Goal: Transaction & Acquisition: Purchase product/service

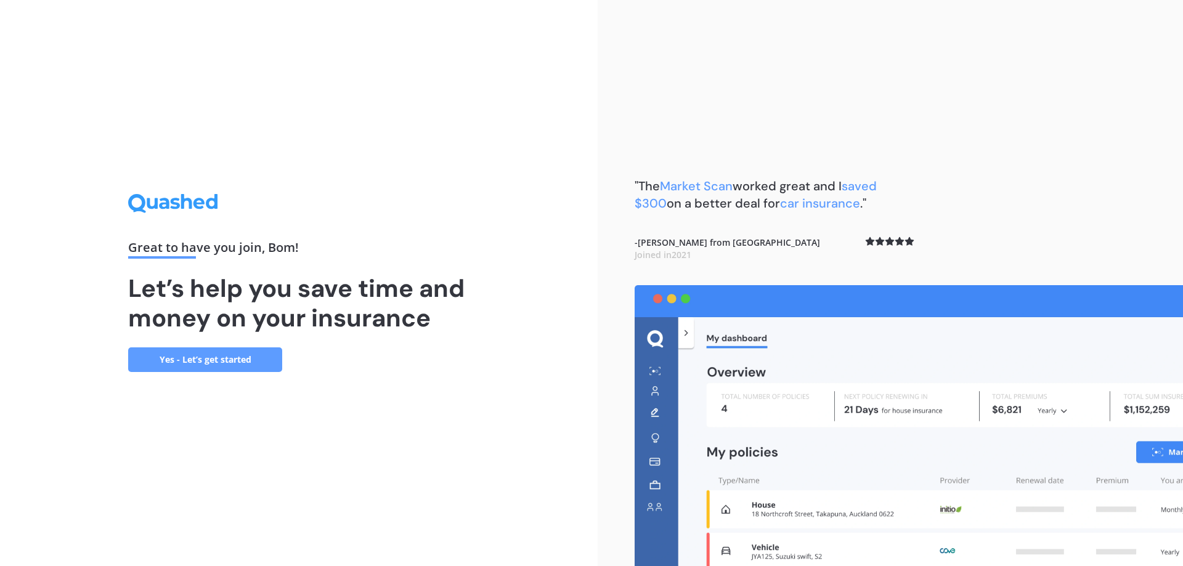
click at [197, 376] on div "Great to have you join , Bom ! Let’s help you save time and money on your insur…" at bounding box center [298, 283] width 597 height 566
click at [242, 358] on link "Yes - Let’s get started" at bounding box center [205, 359] width 154 height 25
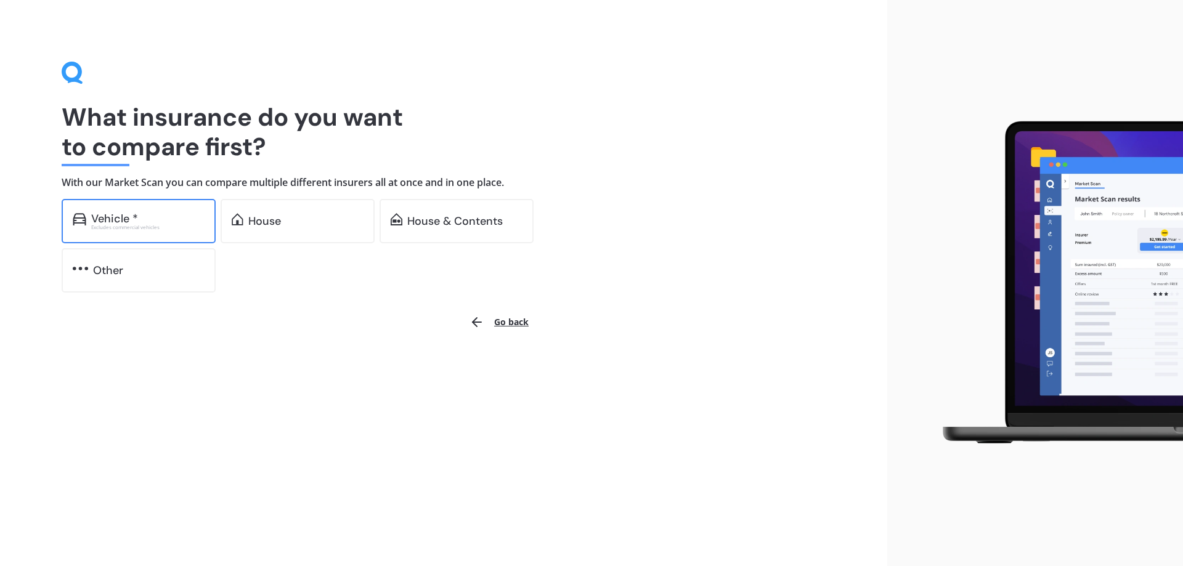
click at [136, 206] on div "Vehicle * Excludes commercial vehicles" at bounding box center [139, 221] width 154 height 44
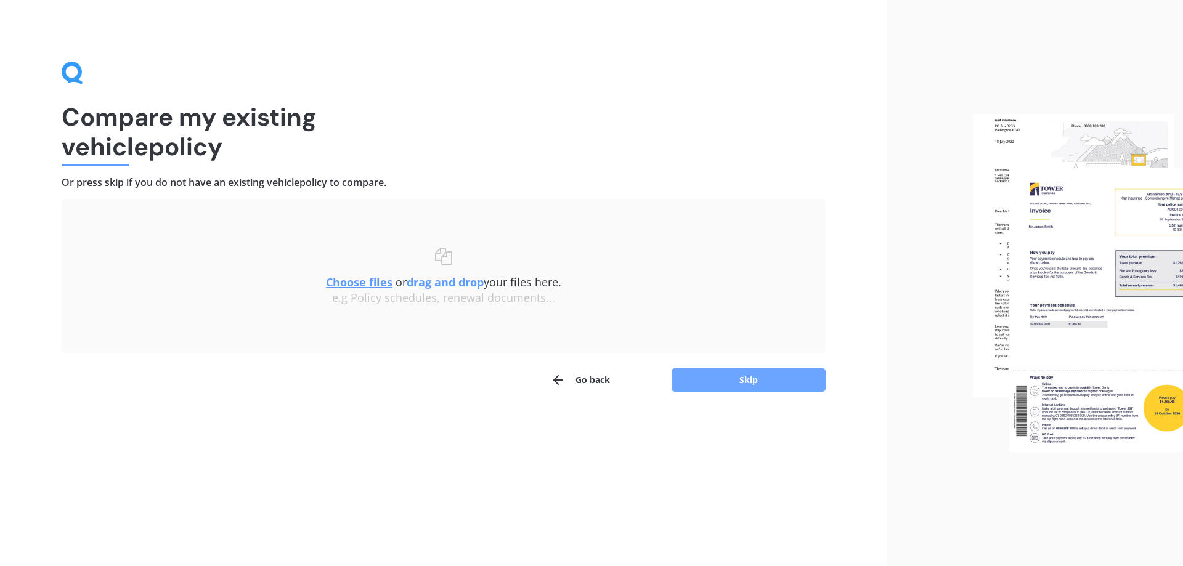
click at [733, 384] on button "Skip" at bounding box center [748, 379] width 154 height 23
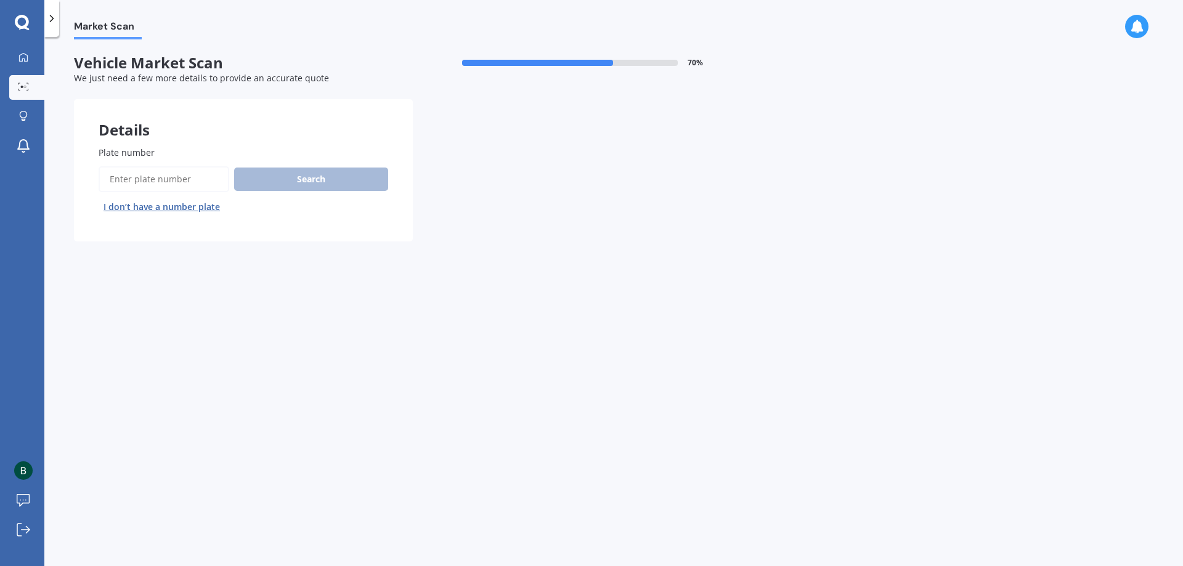
click at [195, 179] on input "Plate number" at bounding box center [164, 179] width 131 height 26
type input "rcp13"
click at [234, 168] on button "Search" at bounding box center [311, 179] width 154 height 23
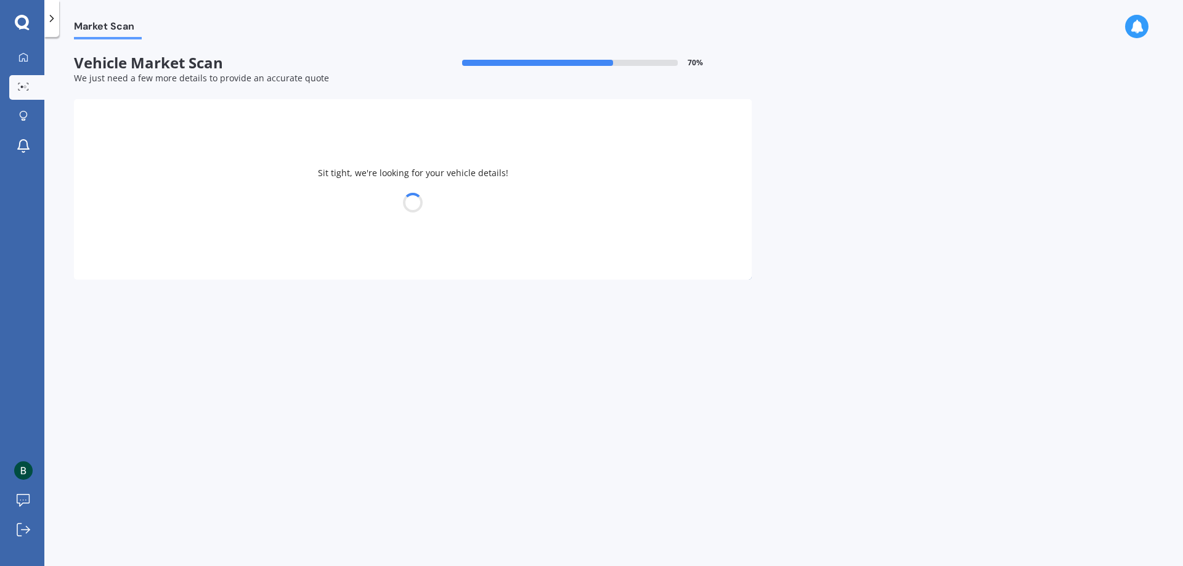
select select "TESLA"
select select "Y"
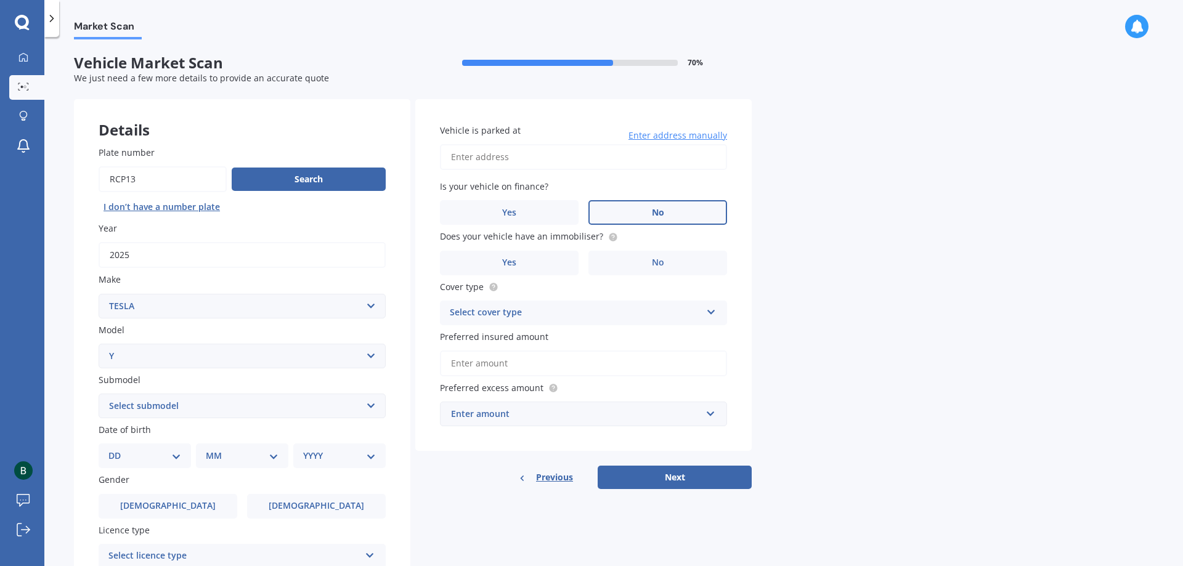
click at [649, 205] on label "No" at bounding box center [657, 212] width 139 height 25
click at [0, 0] on input "No" at bounding box center [0, 0] width 0 height 0
click at [637, 259] on label "No" at bounding box center [657, 263] width 139 height 25
click at [0, 0] on input "No" at bounding box center [0, 0] width 0 height 0
click at [560, 148] on input "Vehicle is parked at" at bounding box center [583, 157] width 287 height 26
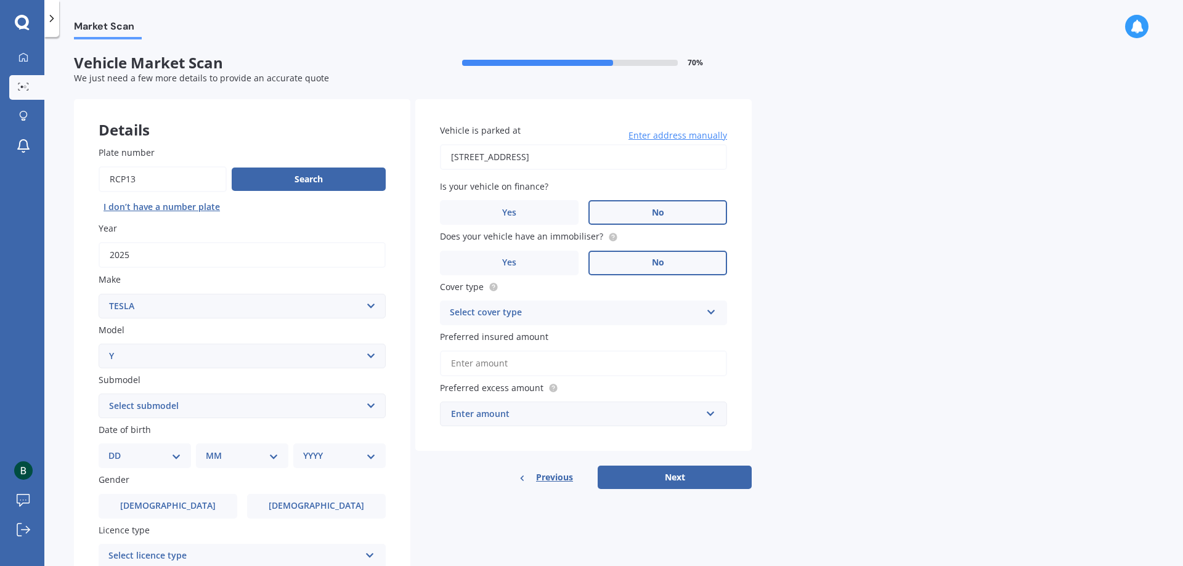
type input "[STREET_ADDRESS]"
click at [140, 452] on select "DD 01 02 03 04 05 06 07 08 09 10 11 12 13 14 15 16 17 18 19 20 21 22 23 24 25 2…" at bounding box center [144, 456] width 73 height 14
select select "28"
click at [118, 449] on select "DD 01 02 03 04 05 06 07 08 09 10 11 12 13 14 15 16 17 18 19 20 21 22 23 24 25 2…" at bounding box center [144, 456] width 73 height 14
click at [249, 452] on select "MM 01 02 03 04 05 06 07 08 09 10 11 12" at bounding box center [245, 456] width 68 height 14
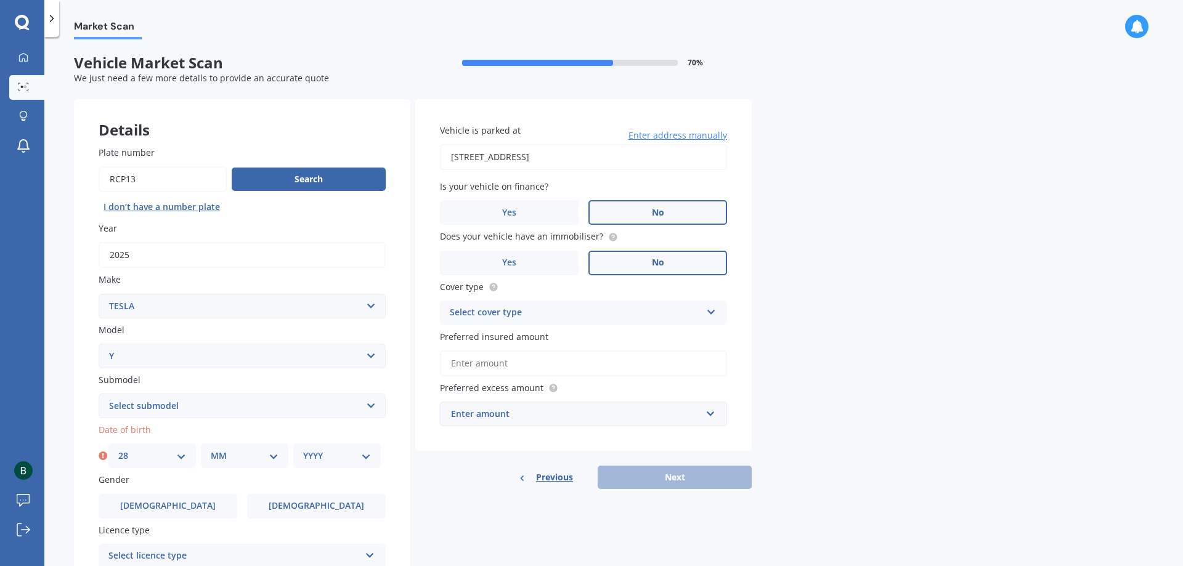
select select "09"
click at [211, 449] on select "MM 01 02 03 04 05 06 07 08 09 10 11 12" at bounding box center [245, 456] width 68 height 14
click at [304, 454] on select "YYYY 2025 2024 2023 2022 2021 2020 2019 2018 2017 2016 2015 2014 2013 2012 2011…" at bounding box center [337, 456] width 68 height 14
select select "1989"
click at [303, 449] on select "YYYY 2025 2024 2023 2022 2021 2020 2019 2018 2017 2016 2015 2014 2013 2012 2011…" at bounding box center [337, 456] width 68 height 14
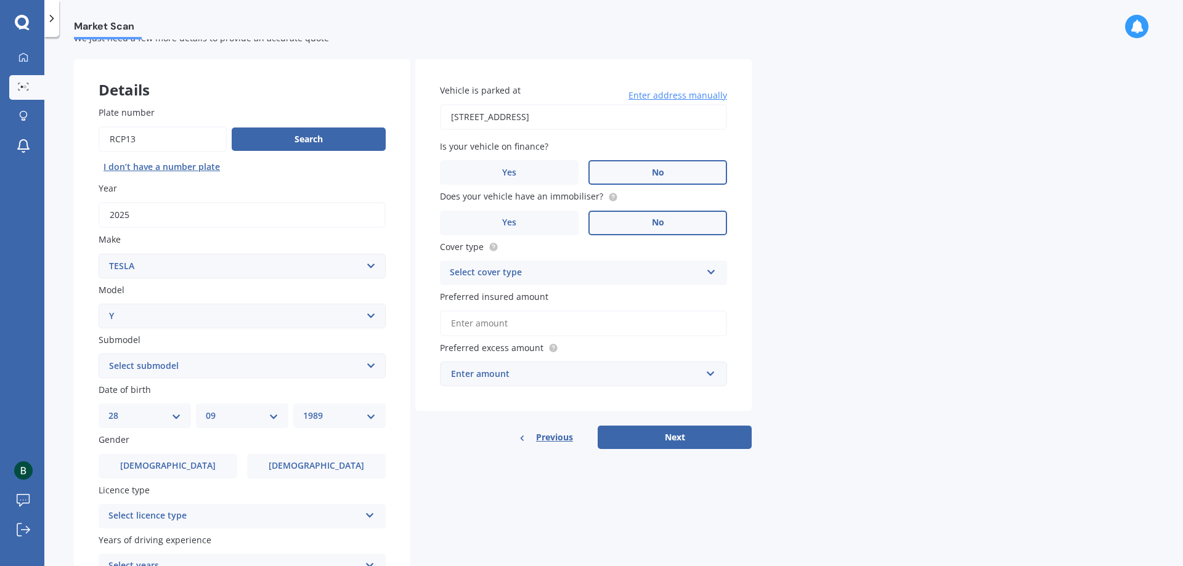
scroll to position [62, 0]
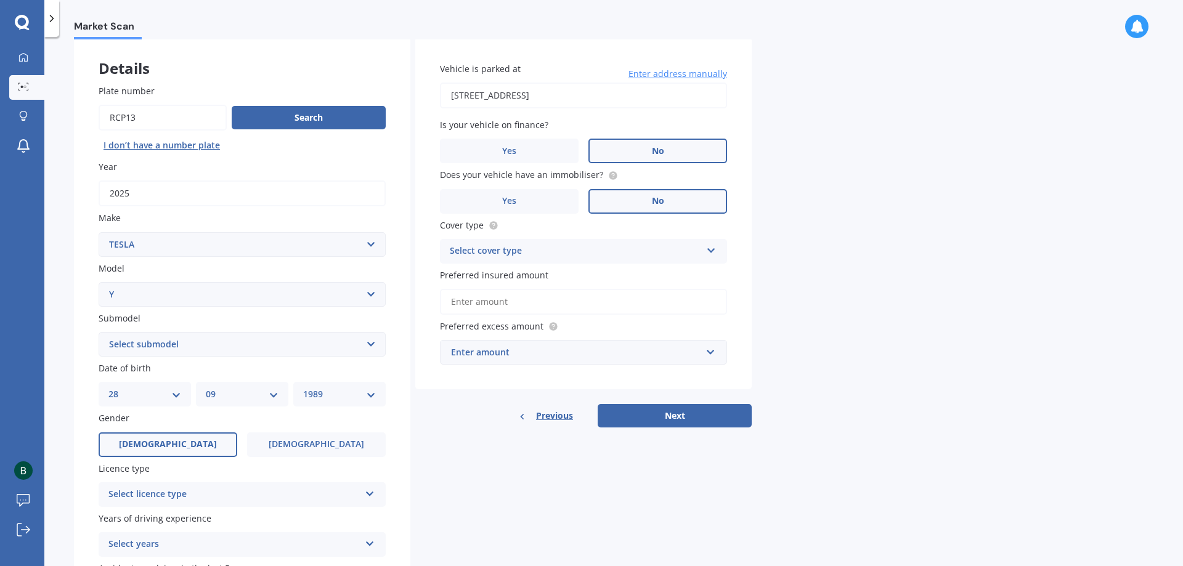
click at [161, 447] on span "[DEMOGRAPHIC_DATA]" at bounding box center [168, 444] width 98 height 10
click at [0, 0] on input "[DEMOGRAPHIC_DATA]" at bounding box center [0, 0] width 0 height 0
click at [209, 489] on div "Select licence type" at bounding box center [233, 494] width 251 height 15
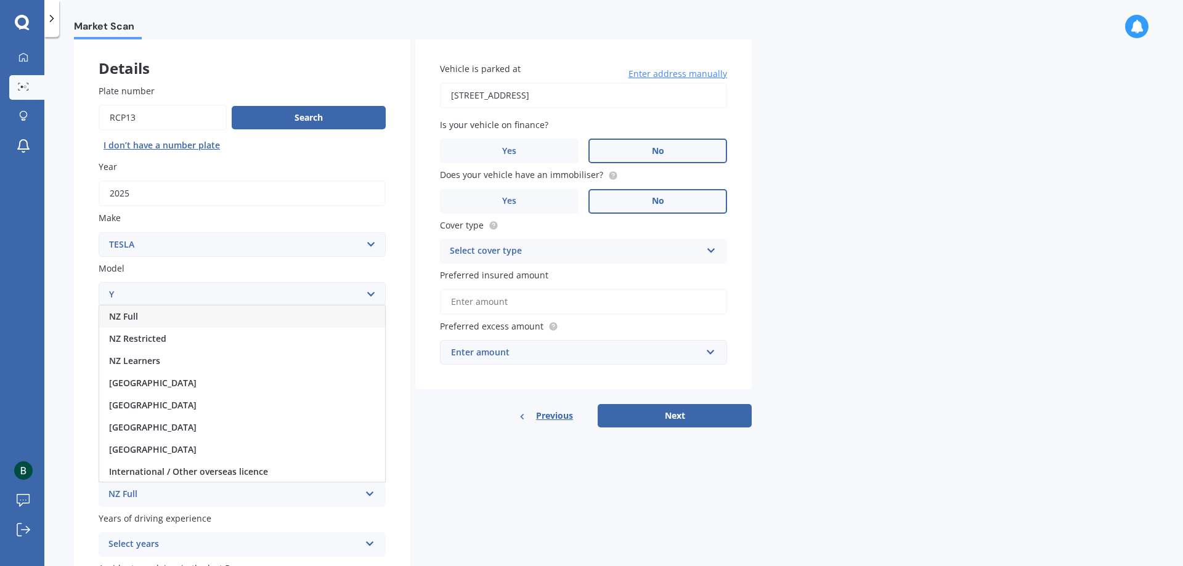
click at [196, 319] on div "NZ Full" at bounding box center [242, 317] width 286 height 22
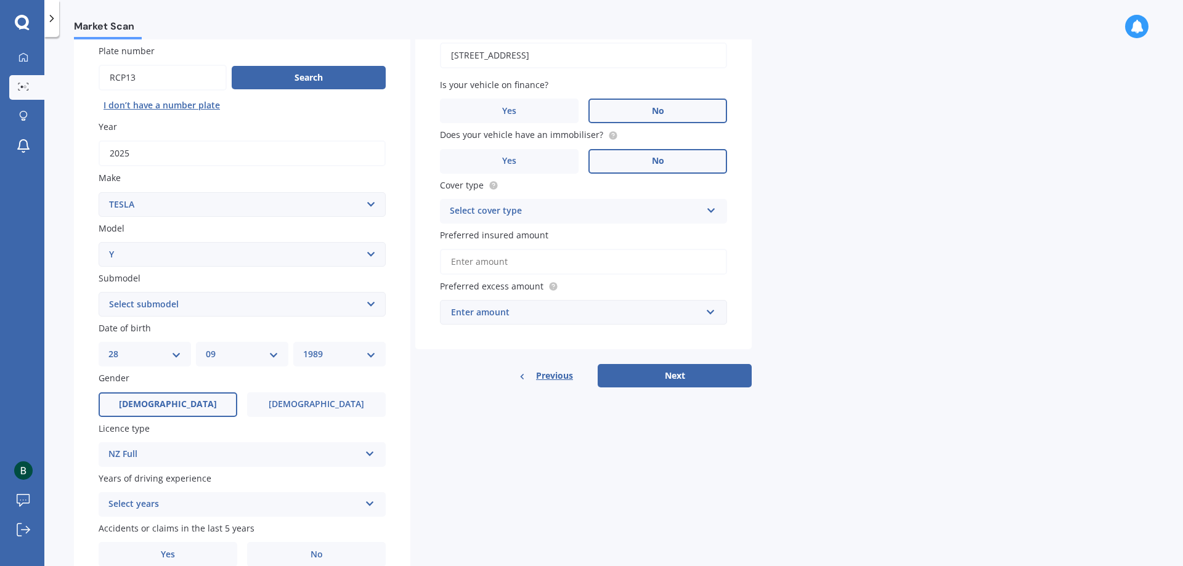
scroll to position [123, 0]
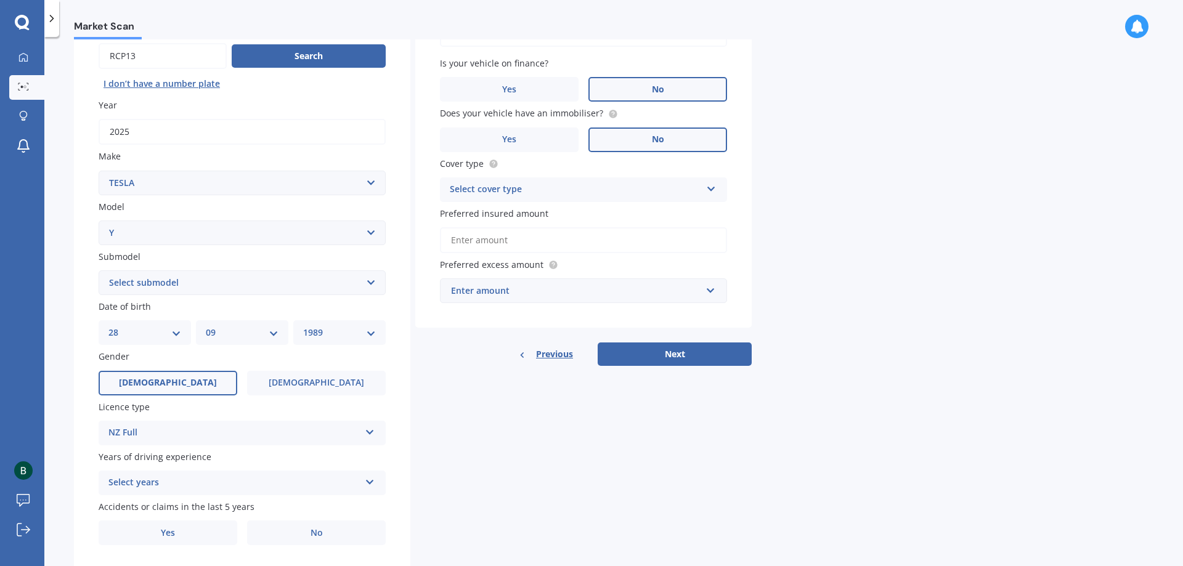
click at [233, 472] on div "Select years 5 or more years 4 years 3 years 2 years 1 year" at bounding box center [242, 483] width 287 height 25
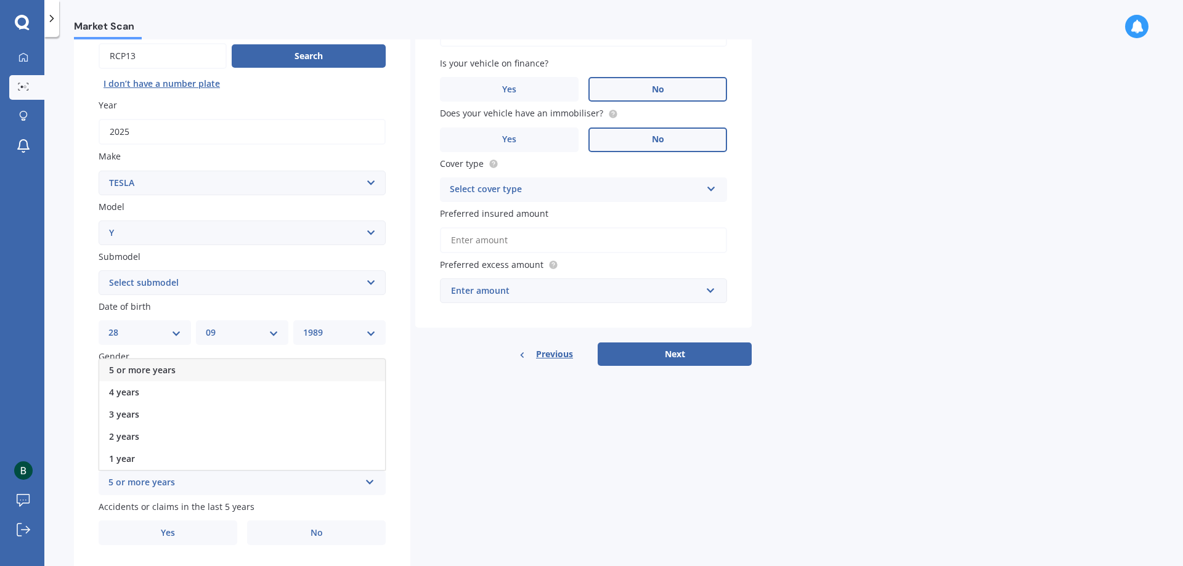
click at [224, 368] on div "5 or more years" at bounding box center [242, 370] width 286 height 22
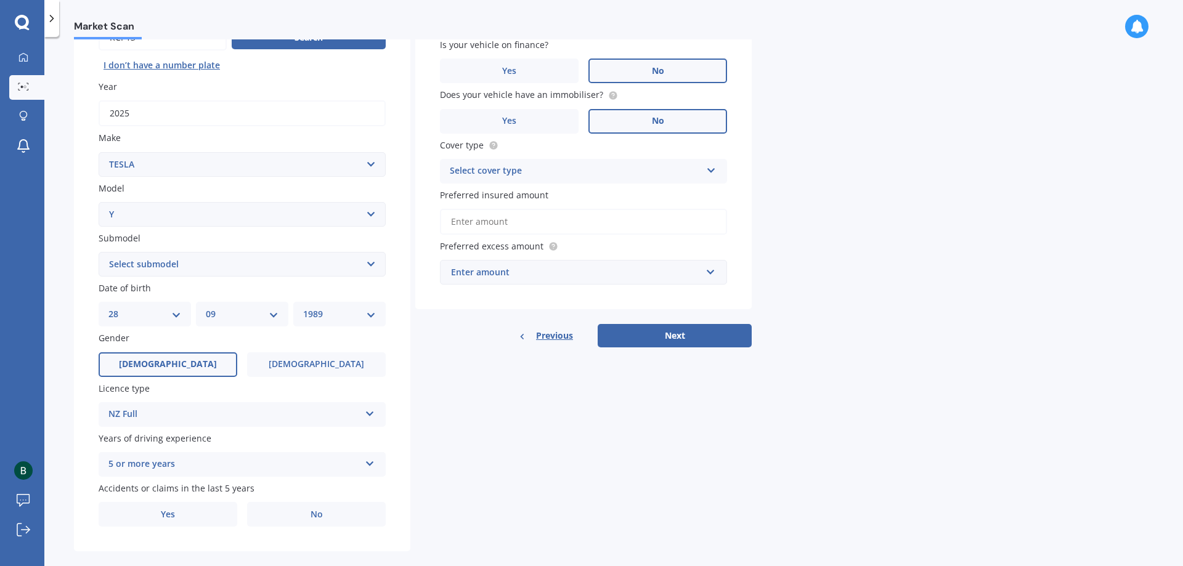
scroll to position [159, 0]
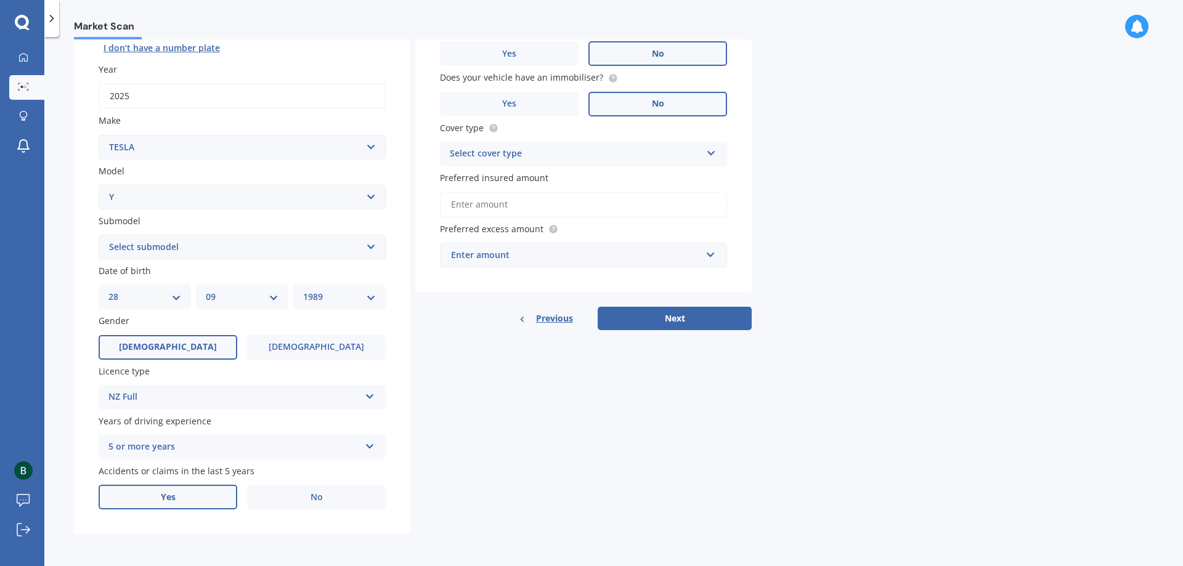
drag, startPoint x: 165, startPoint y: 514, endPoint x: 174, endPoint y: 496, distance: 19.8
click at [164, 514] on div "Plate number Search I don’t have a number plate Year [DATE] Make Select make AC…" at bounding box center [242, 248] width 336 height 572
click at [174, 493] on span "Yes" at bounding box center [168, 497] width 15 height 10
click at [0, 0] on input "Yes" at bounding box center [0, 0] width 0 height 0
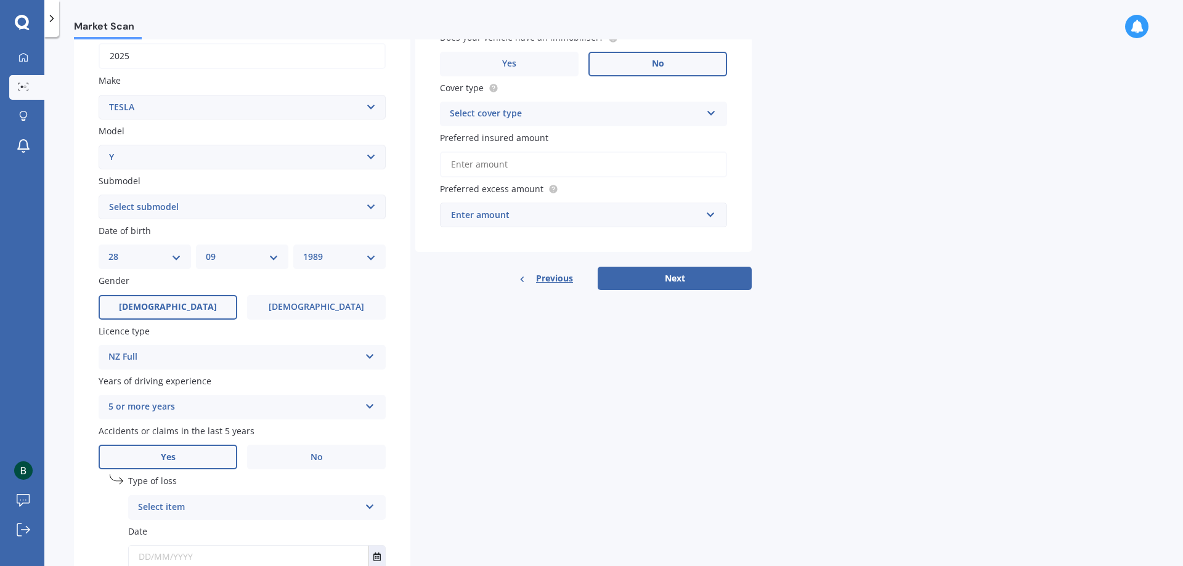
scroll to position [221, 0]
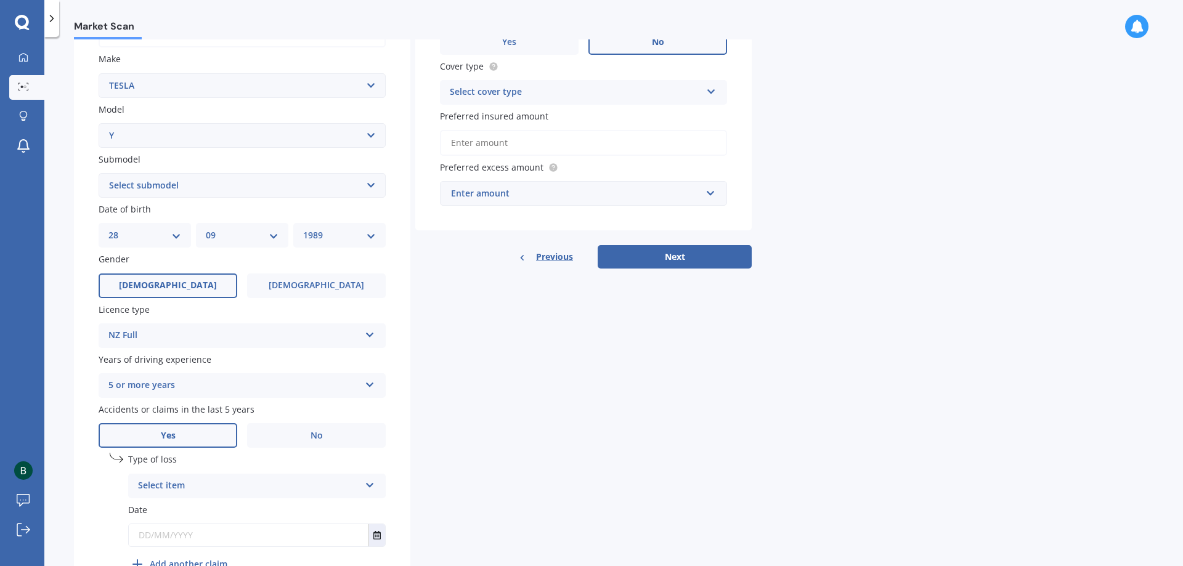
click at [304, 489] on div "Select item" at bounding box center [249, 486] width 222 height 15
click at [508, 491] on div "Details Plate number Search I don’t have a number plate Year [DATE] Make Select…" at bounding box center [413, 242] width 678 height 727
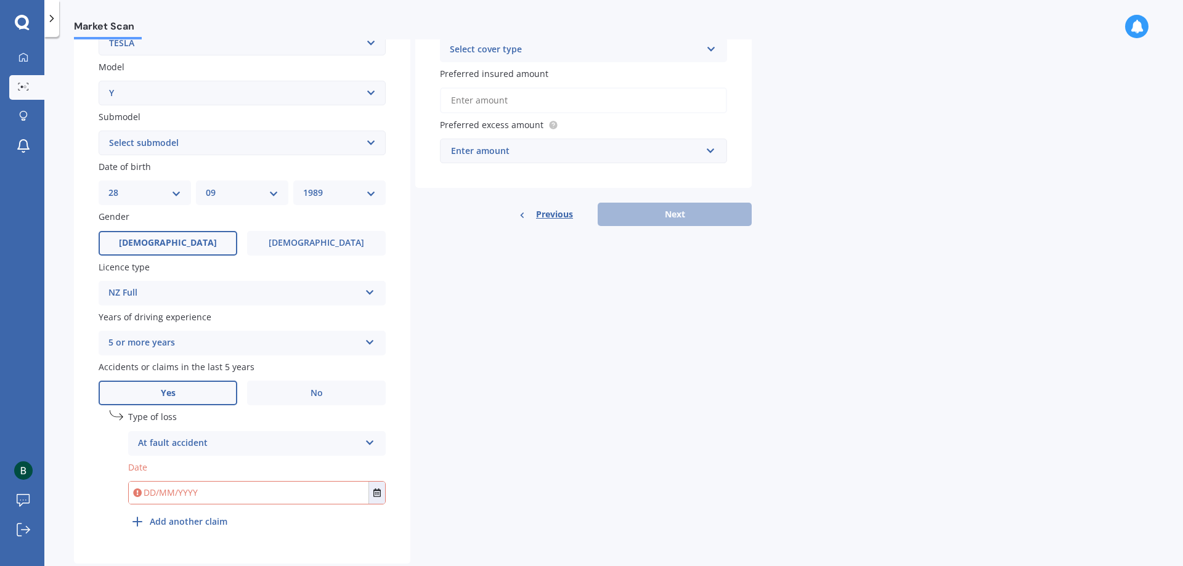
scroll to position [282, 0]
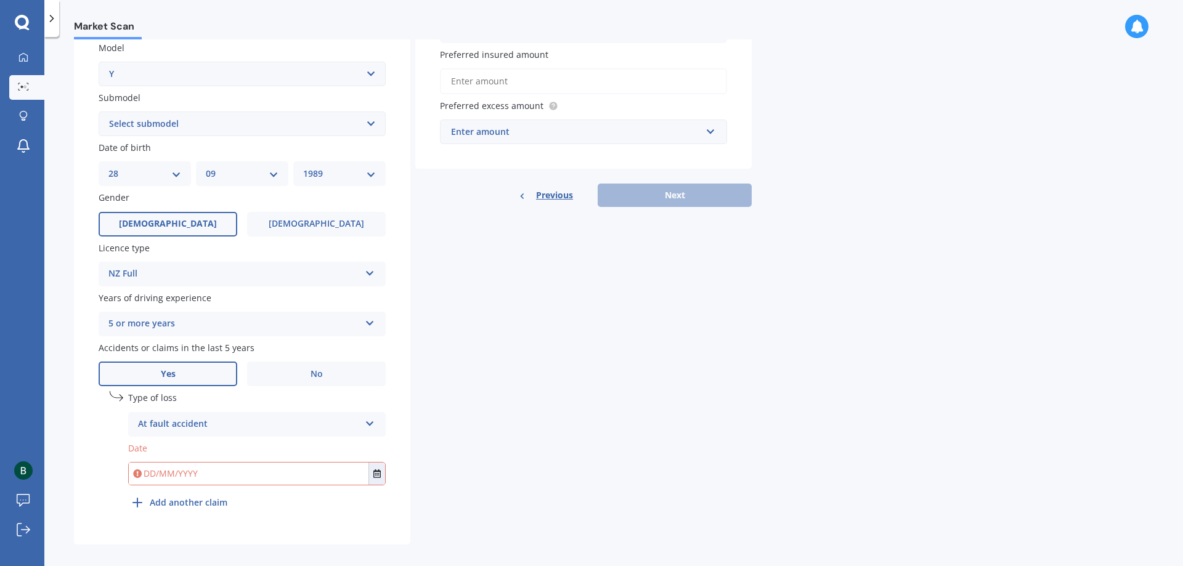
click at [246, 479] on input "text" at bounding box center [249, 474] width 240 height 22
type input "[DATE]"
click at [621, 400] on div "Details Plate number Search I don’t have a number plate Year [DATE] Make Select…" at bounding box center [413, 180] width 678 height 727
click at [647, 189] on button "Next" at bounding box center [674, 195] width 154 height 23
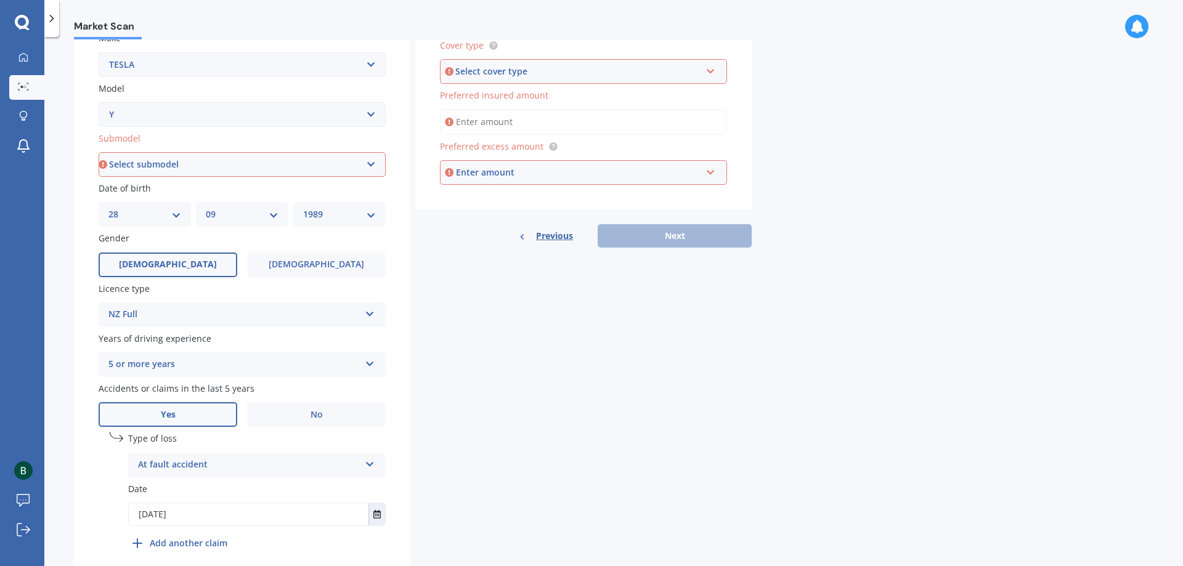
scroll to position [221, 0]
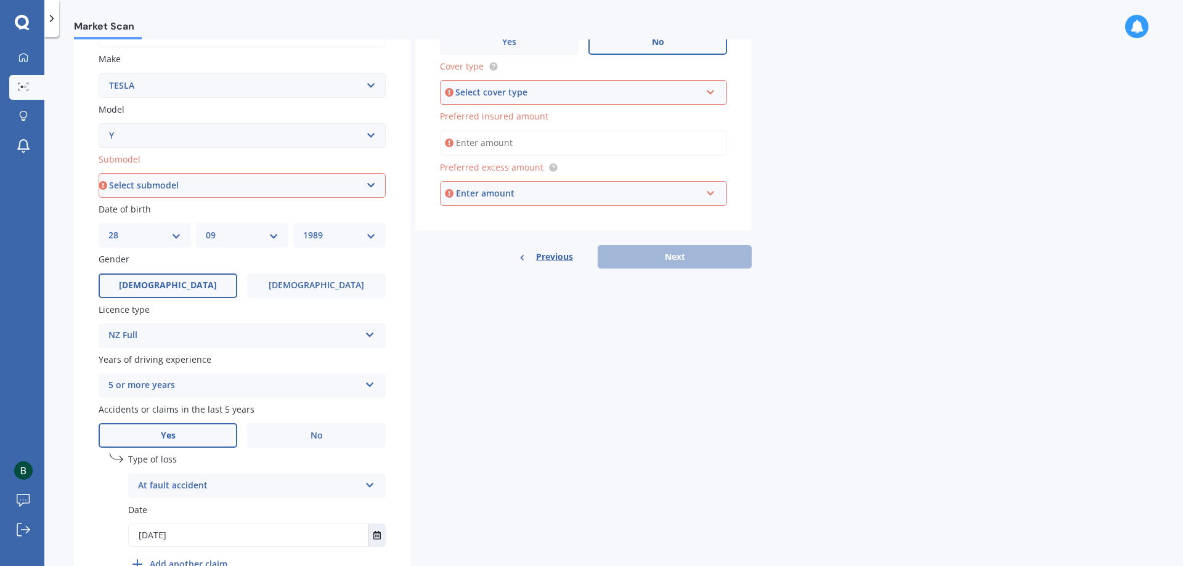
click at [525, 193] on div "Enter amount" at bounding box center [578, 194] width 245 height 14
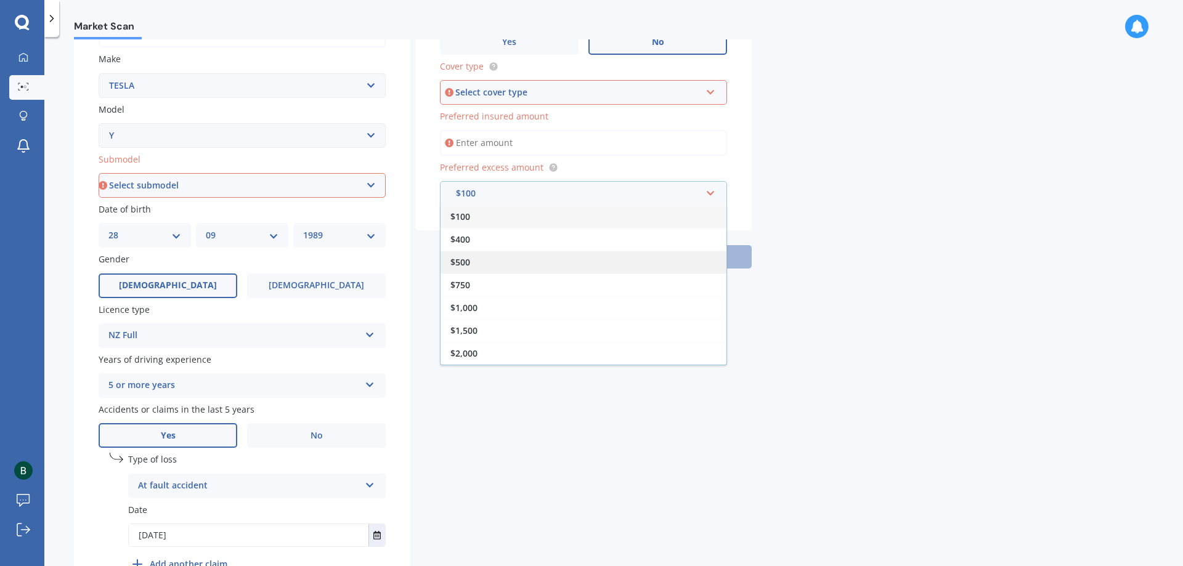
click at [511, 253] on div "$500" at bounding box center [583, 262] width 286 height 23
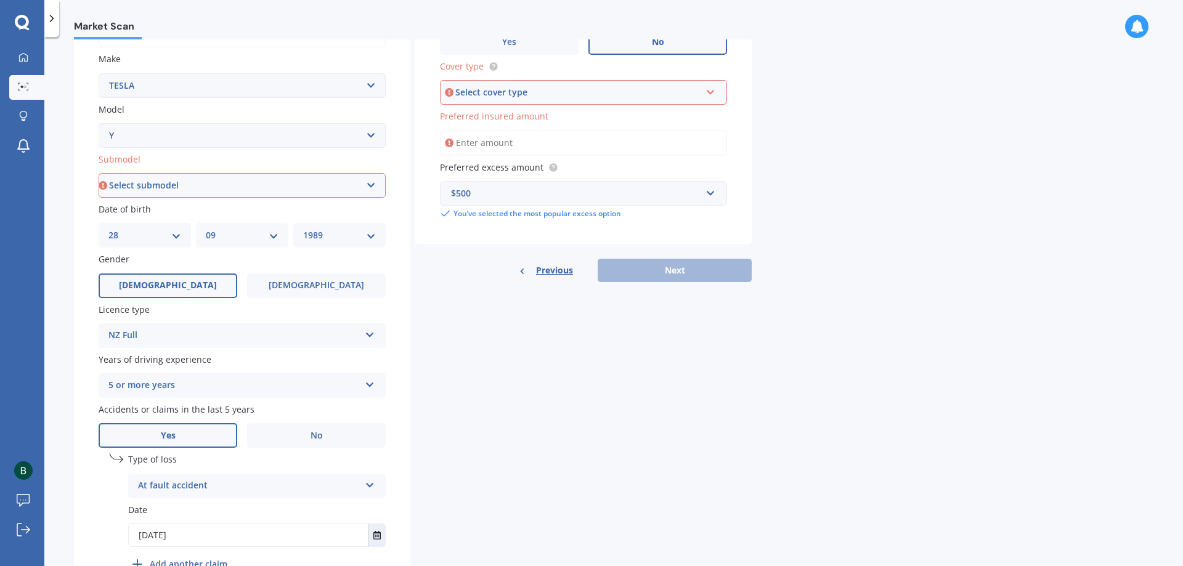
click at [561, 140] on input "Preferred insured amount" at bounding box center [583, 143] width 287 height 26
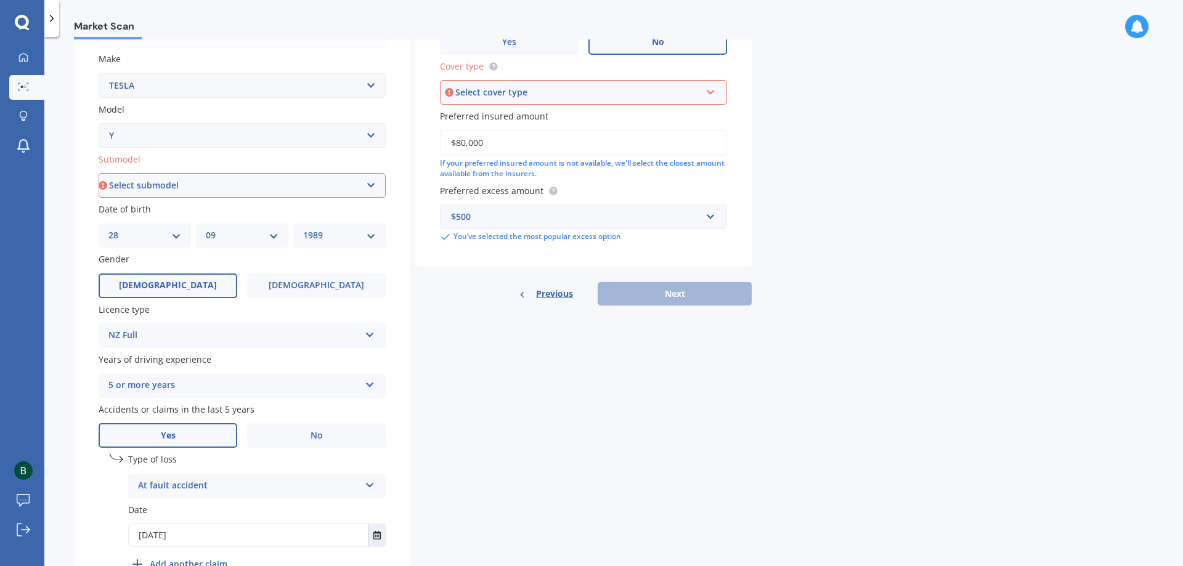
type input "$80,000"
click at [659, 83] on div "Select cover type Comprehensive Third Party, Fire & Theft Third Party" at bounding box center [583, 92] width 287 height 25
click at [601, 119] on div "Comprehensive" at bounding box center [583, 116] width 285 height 22
click at [798, 223] on div "Market Scan Vehicle Market Scan 70 % We just need a few more details to provide…" at bounding box center [613, 303] width 1138 height 529
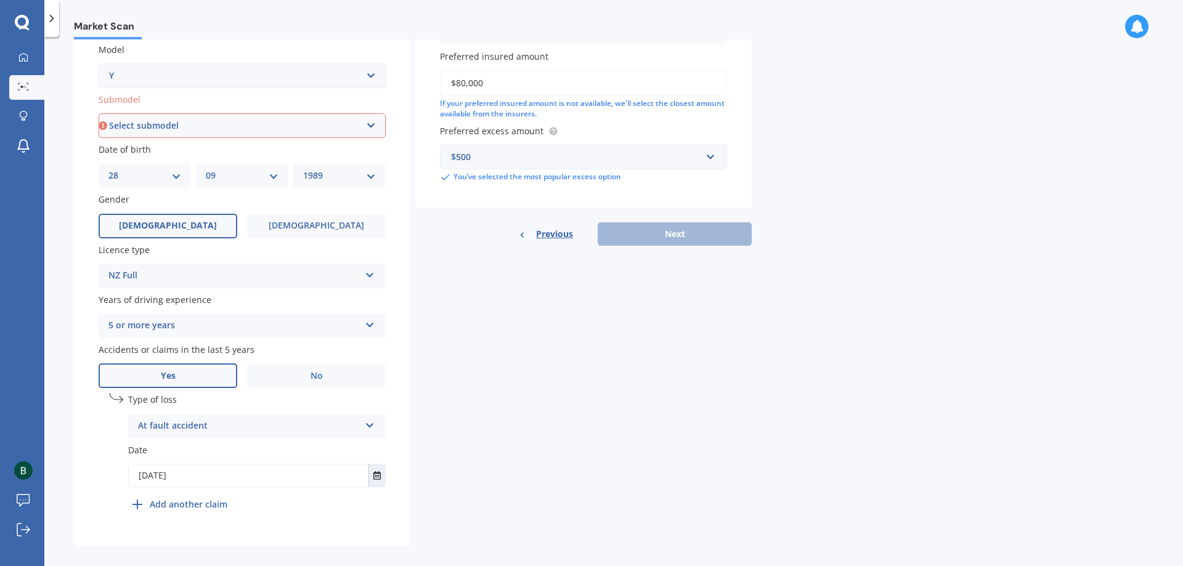
scroll to position [293, 0]
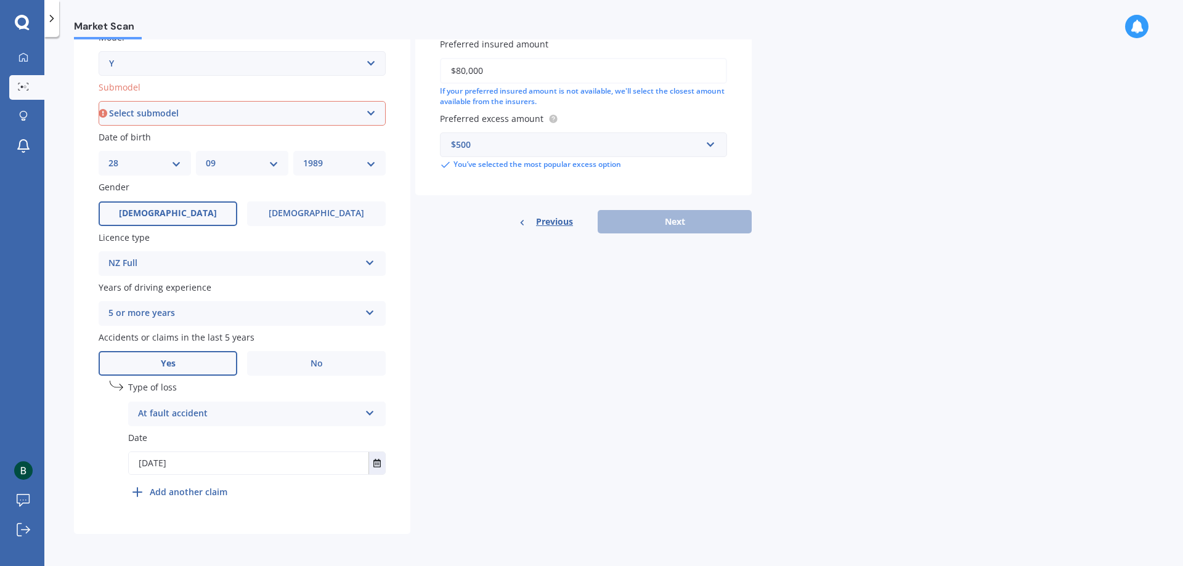
click at [700, 216] on div "Previous Next" at bounding box center [583, 221] width 336 height 23
click at [573, 325] on div "Details Plate number Search I don’t have a number plate Year [DATE] Make Select…" at bounding box center [413, 170] width 678 height 727
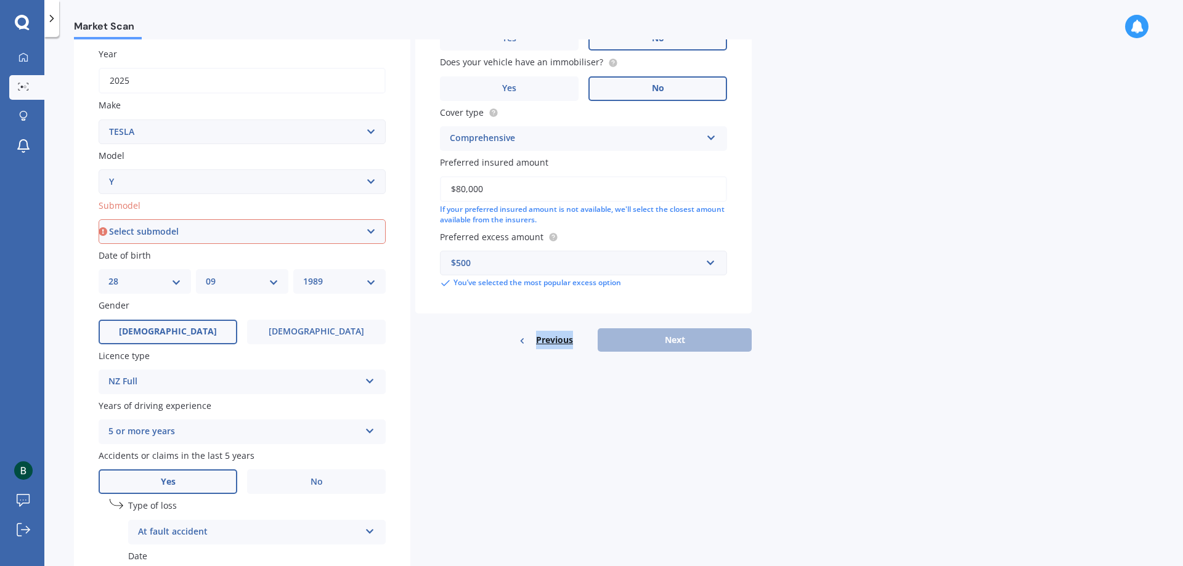
scroll to position [169, 0]
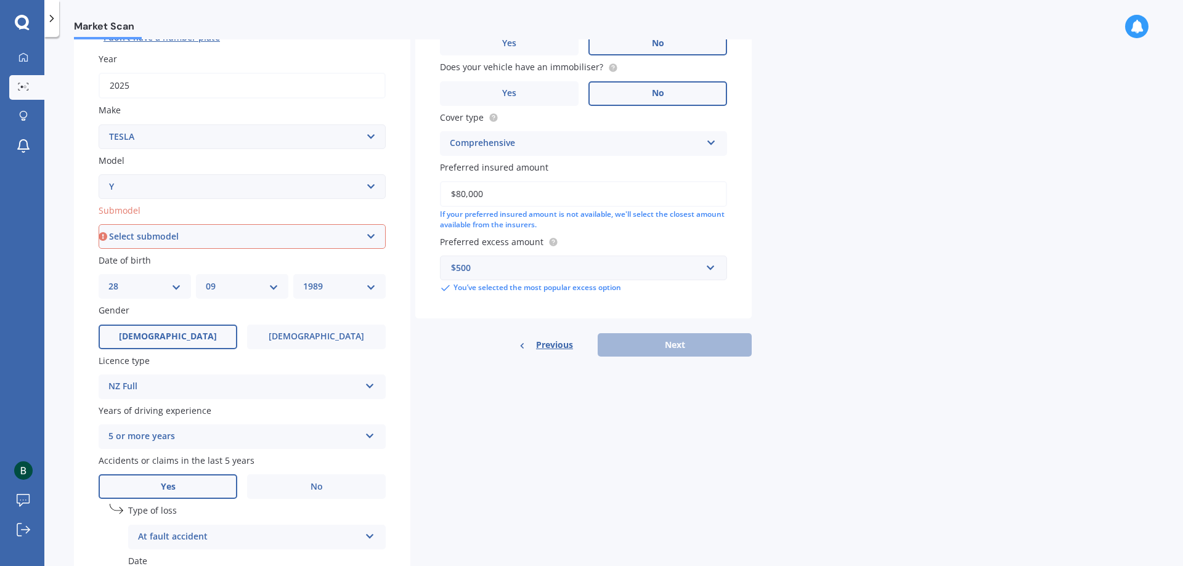
click at [539, 195] on input "$80,000" at bounding box center [583, 194] width 287 height 26
drag, startPoint x: 548, startPoint y: 192, endPoint x: 388, endPoint y: 193, distance: 159.5
click at [388, 193] on div "Details Plate number Search I don’t have a number plate Year [DATE] Make Select…" at bounding box center [413, 293] width 678 height 727
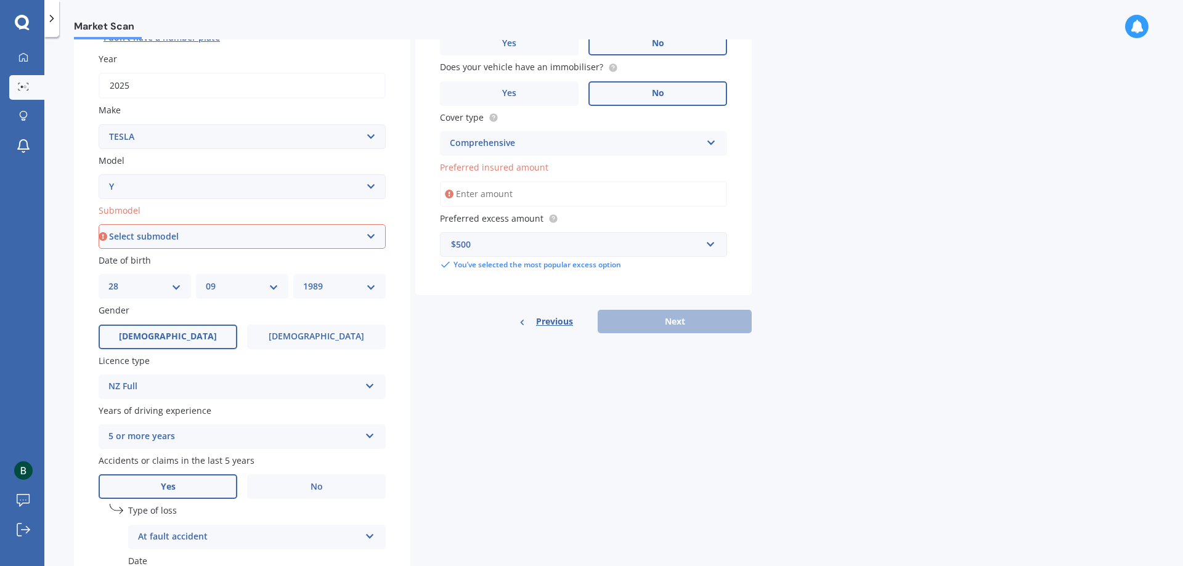
click at [943, 338] on div "Market Scan Vehicle Market Scan 70 % We just need a few more details to provide…" at bounding box center [613, 303] width 1138 height 529
click at [573, 196] on input "Preferred insured amount" at bounding box center [583, 194] width 287 height 26
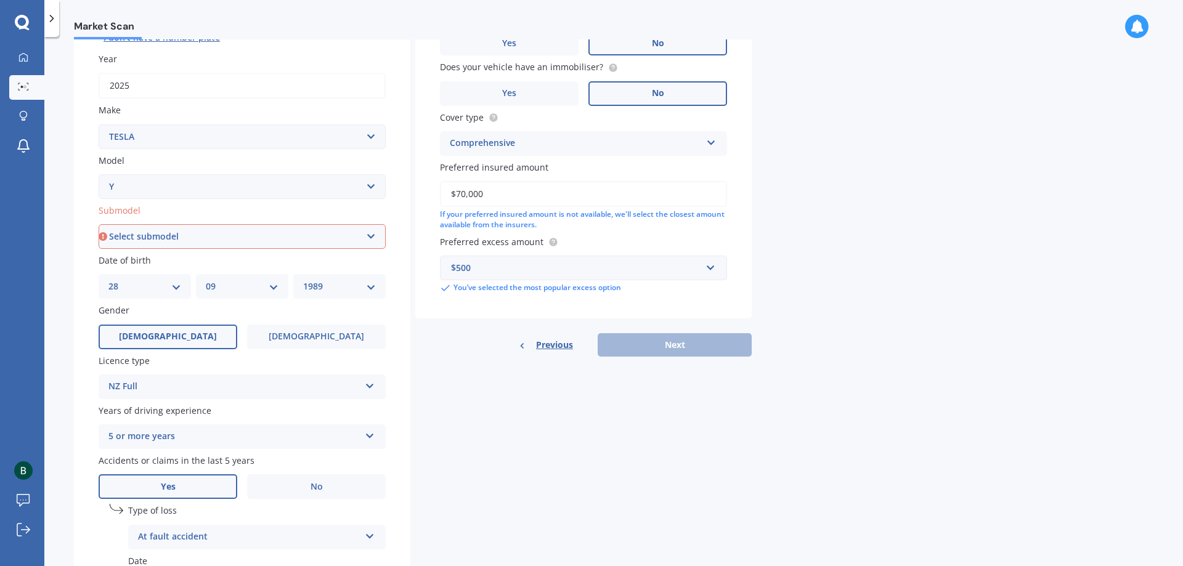
type input "$70,000"
click at [689, 224] on div "If your preferred insured amount is not available, we'll select the closest amo…" at bounding box center [583, 219] width 287 height 21
click at [628, 222] on div "If your preferred insured amount is not available, we'll select the closest amo…" at bounding box center [583, 219] width 287 height 21
click at [574, 218] on div "If your preferred insured amount is not available, we'll select the closest amo…" at bounding box center [583, 219] width 287 height 21
click at [549, 193] on input "$70,000" at bounding box center [583, 194] width 287 height 26
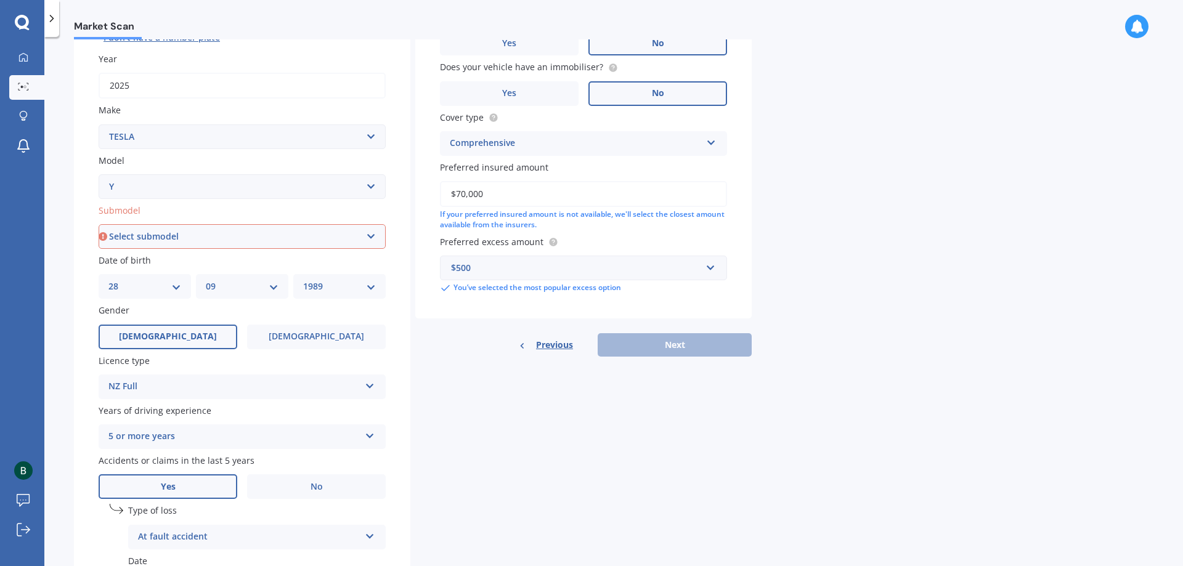
drag, startPoint x: 549, startPoint y: 192, endPoint x: 222, endPoint y: 198, distance: 327.1
click at [222, 198] on div "Details Plate number Search I don’t have a number plate Year [DATE] Make Select…" at bounding box center [413, 293] width 678 height 727
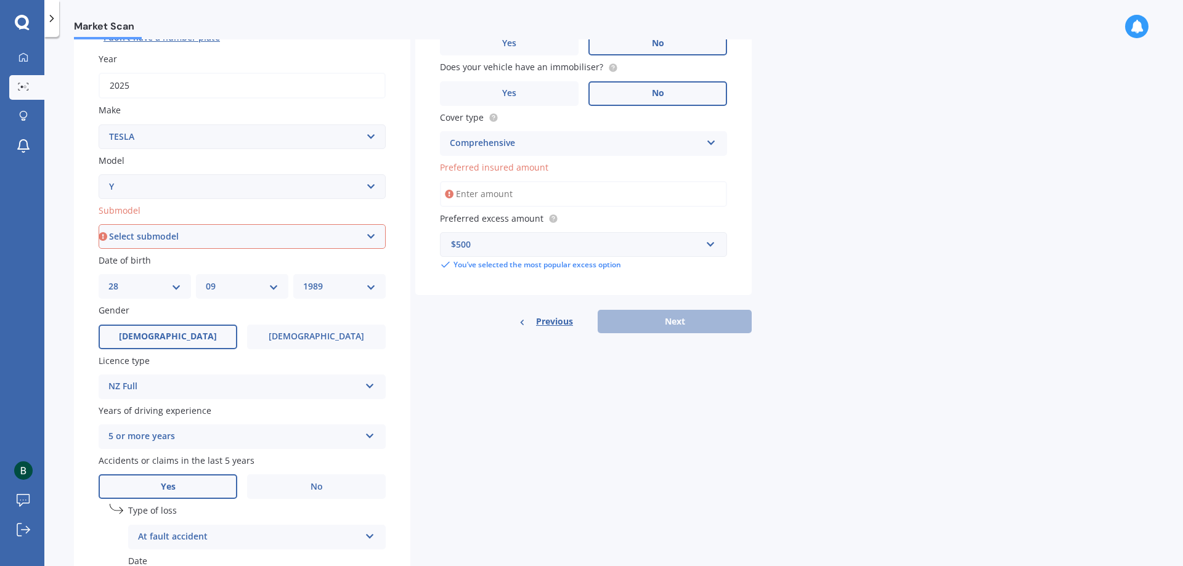
click at [498, 187] on input "Preferred insured amount" at bounding box center [583, 194] width 287 height 26
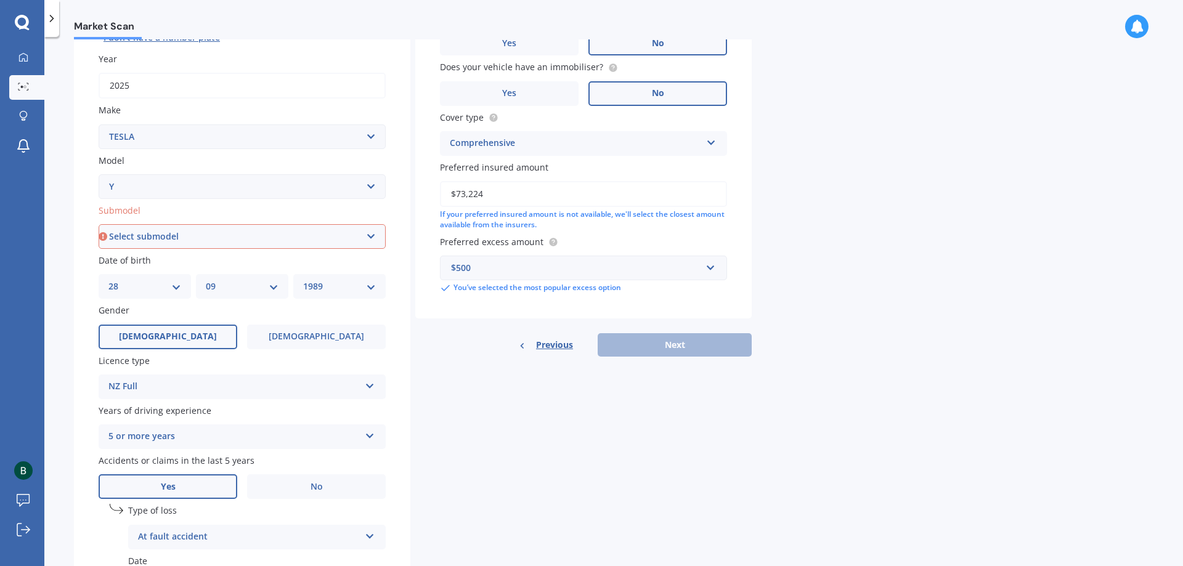
type input "$73,224"
click at [558, 212] on div "If your preferred insured amount is not available, we'll select the closest amo…" at bounding box center [583, 219] width 287 height 21
drag, startPoint x: 585, startPoint y: 190, endPoint x: 129, endPoint y: 149, distance: 457.0
click at [129, 149] on div "Details Plate number Search I don’t have a number plate Year [DATE] Make Select…" at bounding box center [413, 293] width 678 height 727
drag, startPoint x: 726, startPoint y: 367, endPoint x: 660, endPoint y: 312, distance: 85.6
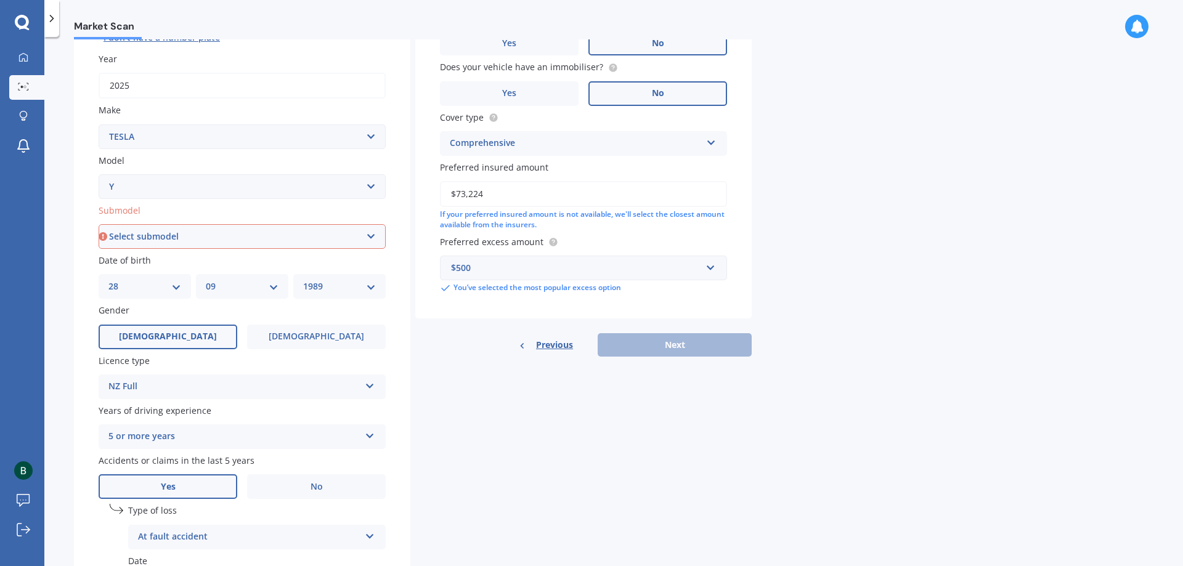
click at [728, 366] on div "Details Plate number Search I don’t have a number plate Year [DATE] Make Select…" at bounding box center [413, 293] width 678 height 727
drag, startPoint x: 641, startPoint y: 303, endPoint x: 642, endPoint y: 312, distance: 8.7
click at [642, 304] on div "Vehicle is parked at [STREET_ADDRESS] Enter address manually Is your vehicle on…" at bounding box center [583, 124] width 336 height 389
click at [642, 349] on div "Previous Next" at bounding box center [583, 344] width 336 height 23
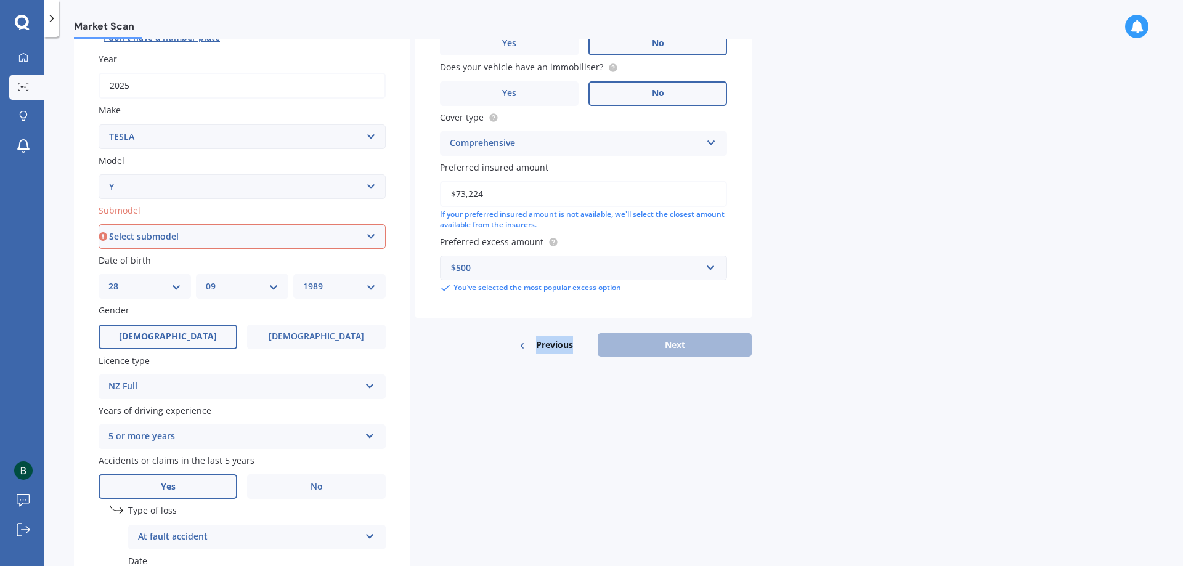
click at [642, 349] on div "Previous Next" at bounding box center [583, 344] width 336 height 23
click at [527, 216] on div "If your preferred insured amount is not available, we'll select the closest amo…" at bounding box center [583, 219] width 287 height 21
click at [543, 240] on div at bounding box center [550, 242] width 15 height 10
click at [543, 222] on div "If your preferred insured amount is not available, we'll select the closest amo…" at bounding box center [583, 219] width 287 height 21
click at [528, 164] on span "Preferred insured amount" at bounding box center [494, 167] width 108 height 12
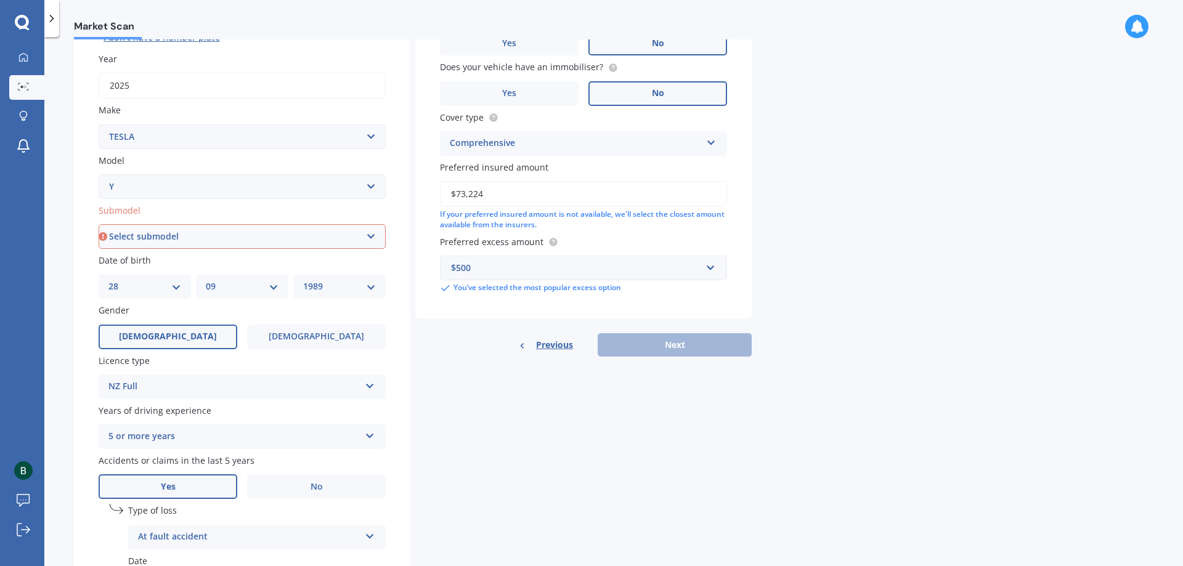
click at [528, 181] on input "$73,224" at bounding box center [583, 194] width 287 height 26
click at [679, 355] on div "Previous Next" at bounding box center [583, 344] width 336 height 23
click at [679, 356] on div "Previous Next" at bounding box center [583, 344] width 336 height 23
click at [674, 356] on div "Previous Next" at bounding box center [583, 344] width 336 height 23
click at [674, 357] on div "Details Plate number Search I don’t have a number plate Year [DATE] Make Select…" at bounding box center [413, 293] width 678 height 727
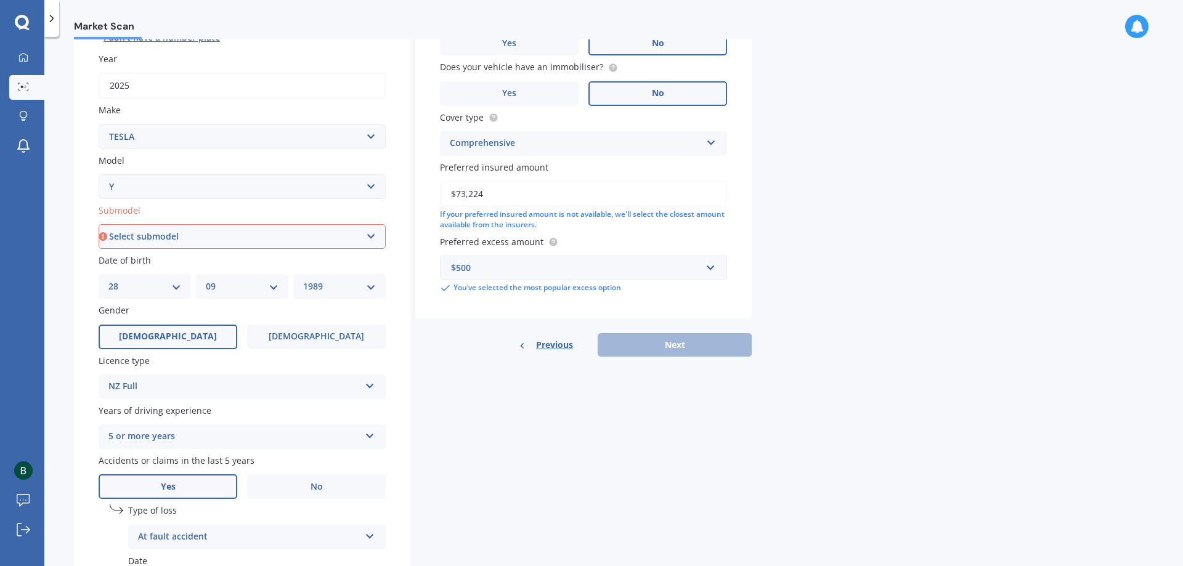
click at [673, 357] on div "Details Plate number Search I don’t have a number plate Year [DATE] Make Select…" at bounding box center [413, 293] width 678 height 727
click at [670, 355] on div "Previous Next" at bounding box center [583, 344] width 336 height 23
click at [664, 351] on div "Previous Next" at bounding box center [583, 344] width 336 height 23
click at [662, 347] on div "Previous Next" at bounding box center [583, 344] width 336 height 23
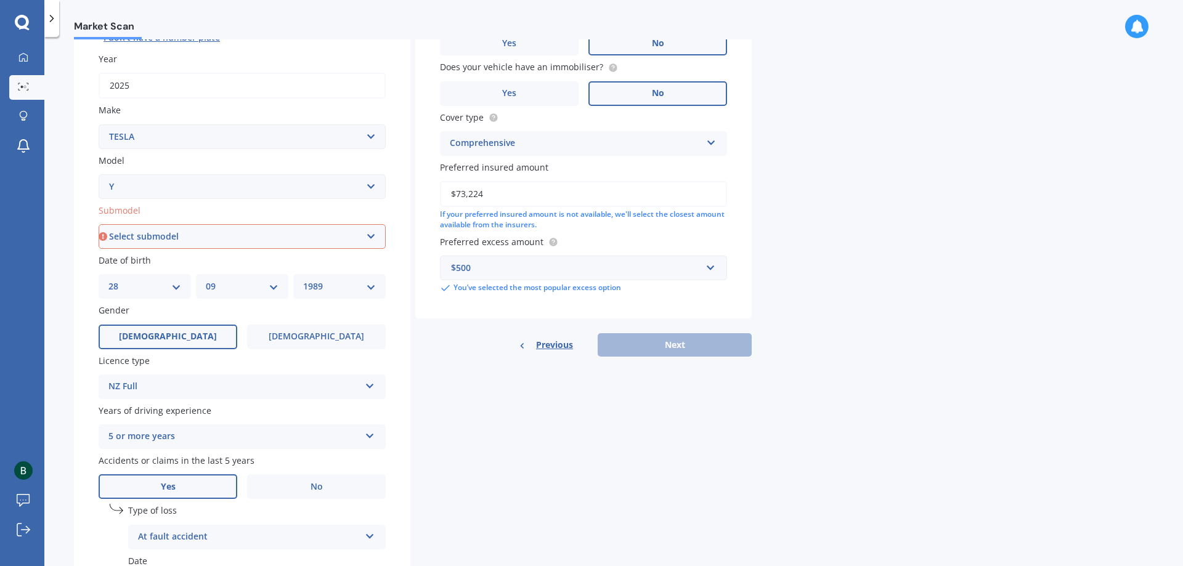
click at [658, 343] on div "Previous Next" at bounding box center [583, 344] width 336 height 23
click at [655, 338] on div "Previous Next" at bounding box center [583, 344] width 336 height 23
click at [655, 339] on div "Previous Next" at bounding box center [583, 344] width 336 height 23
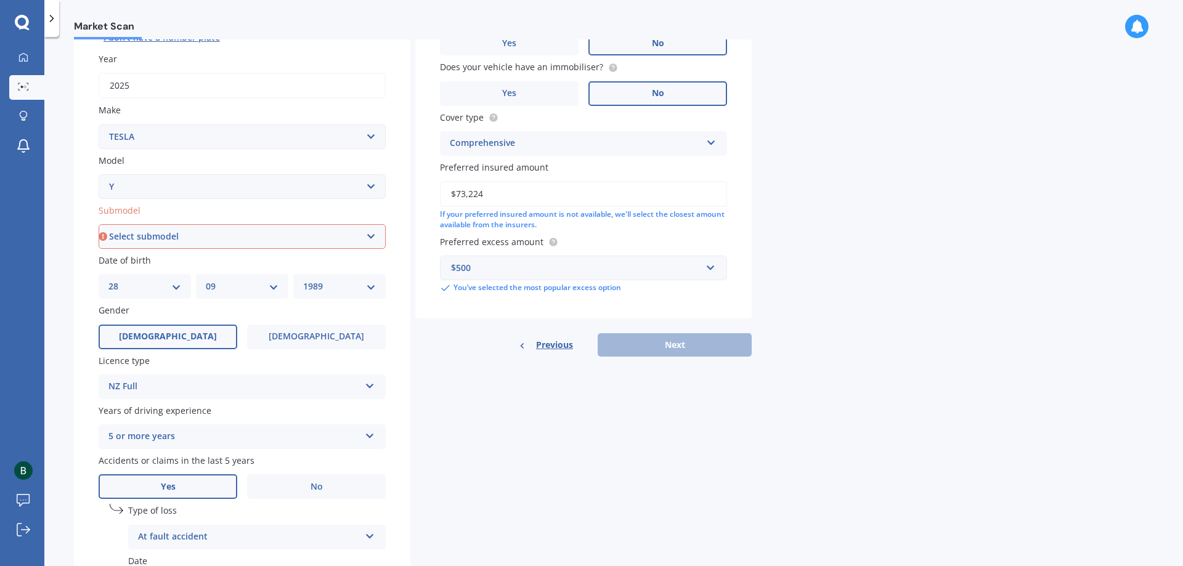
drag, startPoint x: 512, startPoint y: 195, endPoint x: -411, endPoint y: 124, distance: 926.0
click at [0, 124] on html "My Dashboard Market Scan Explore insurance Notifications Bom [PERSON_NAME] Subm…" at bounding box center [591, 283] width 1183 height 566
type input "$10,000"
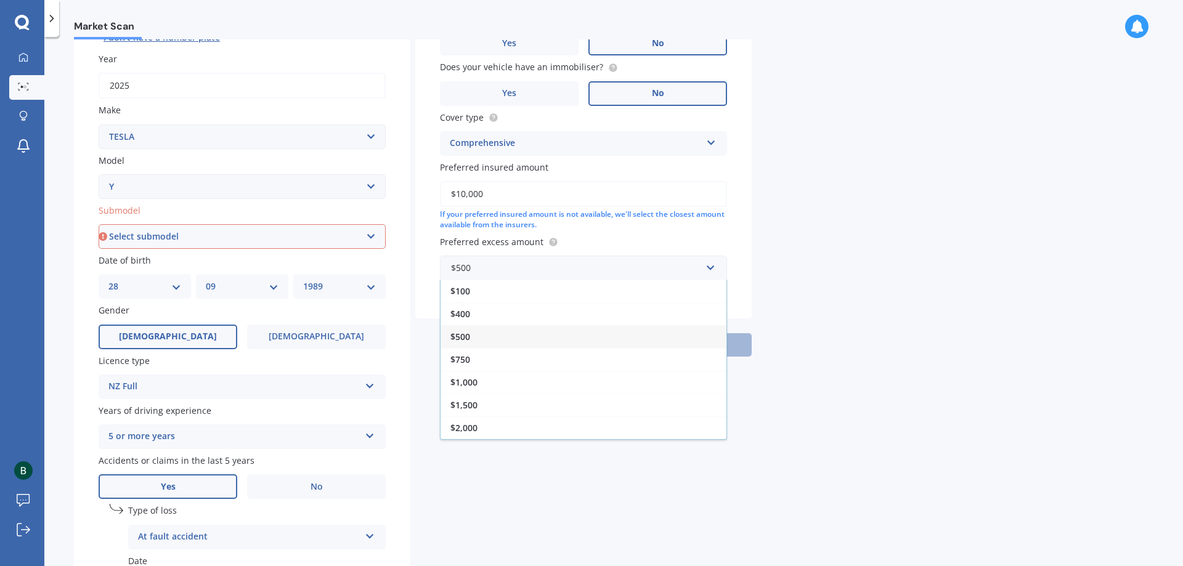
click at [297, 249] on div "Plate number Search I don’t have a number plate Year [DATE] Make Select make AC…" at bounding box center [242, 304] width 336 height 705
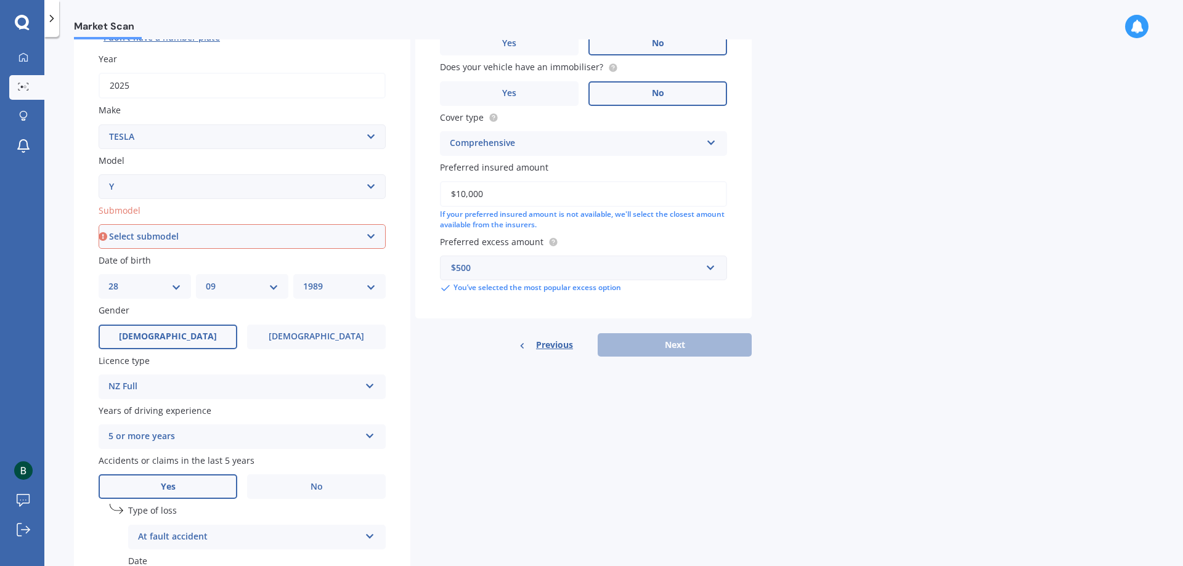
click at [295, 249] on div "Plate number Search I don’t have a number plate Year [DATE] Make Select make AC…" at bounding box center [242, 304] width 336 height 705
click at [314, 244] on select "Select submodel EV" at bounding box center [242, 236] width 287 height 25
select select "EV"
click at [99, 224] on select "Select submodel EV" at bounding box center [242, 236] width 287 height 25
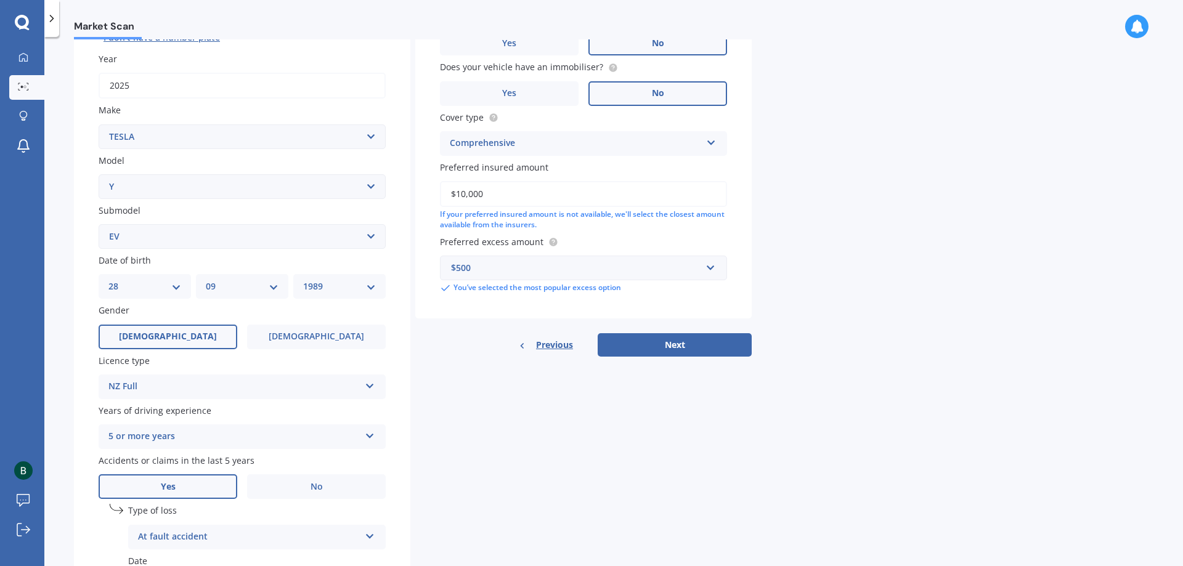
drag, startPoint x: 549, startPoint y: 196, endPoint x: 269, endPoint y: 197, distance: 280.3
click at [269, 197] on div "Details Plate number Search I don’t have a number plate Year [DATE] Make Select…" at bounding box center [413, 293] width 678 height 727
type input "$73,224"
click at [714, 346] on button "Next" at bounding box center [674, 344] width 154 height 23
select select "28"
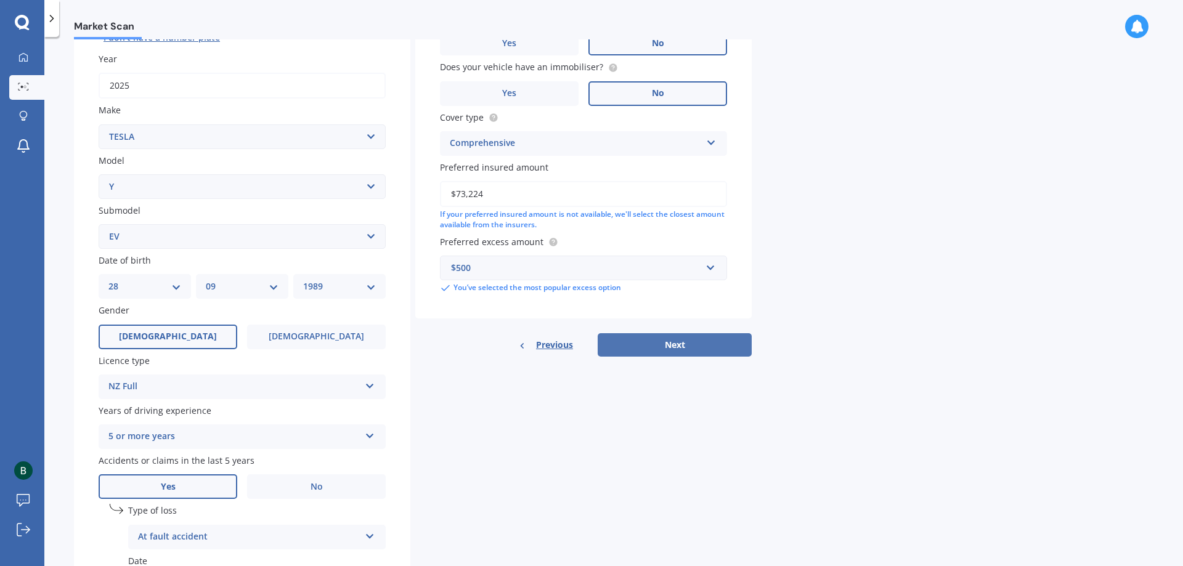
select select "09"
select select "1989"
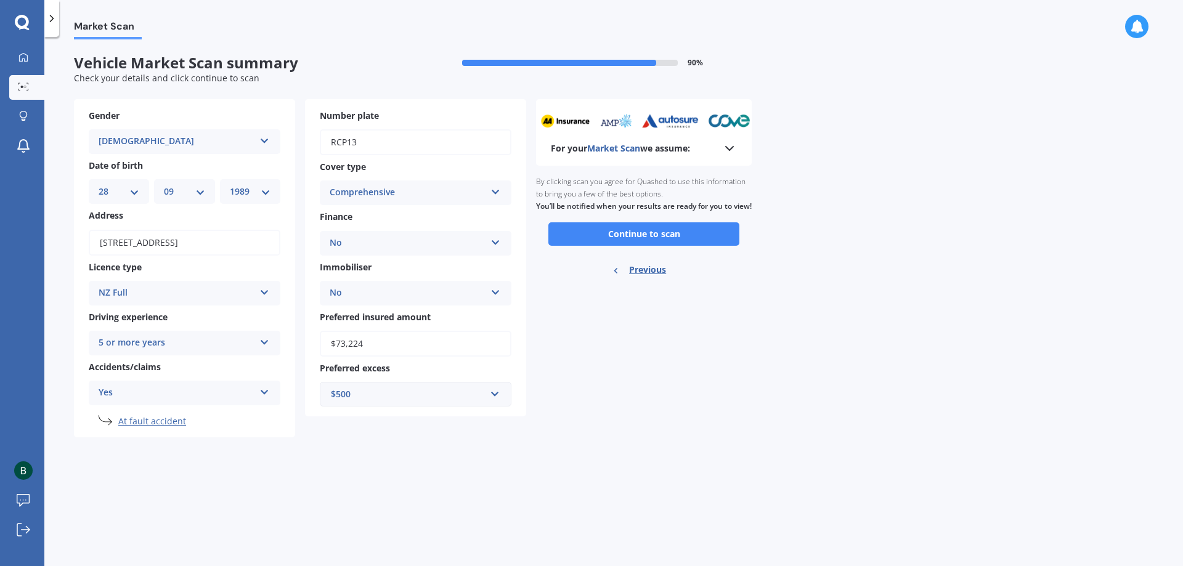
scroll to position [0, 0]
click at [491, 293] on icon at bounding box center [495, 290] width 10 height 9
click at [610, 246] on button "Continue to scan" at bounding box center [643, 233] width 191 height 23
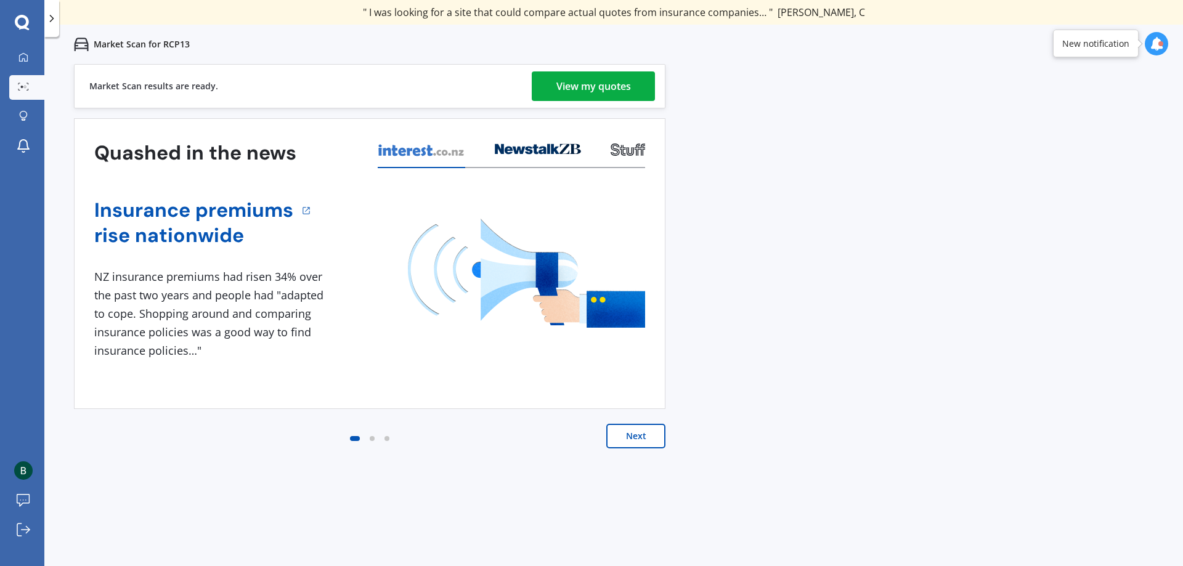
click at [639, 73] on link "View my quotes" at bounding box center [593, 86] width 123 height 30
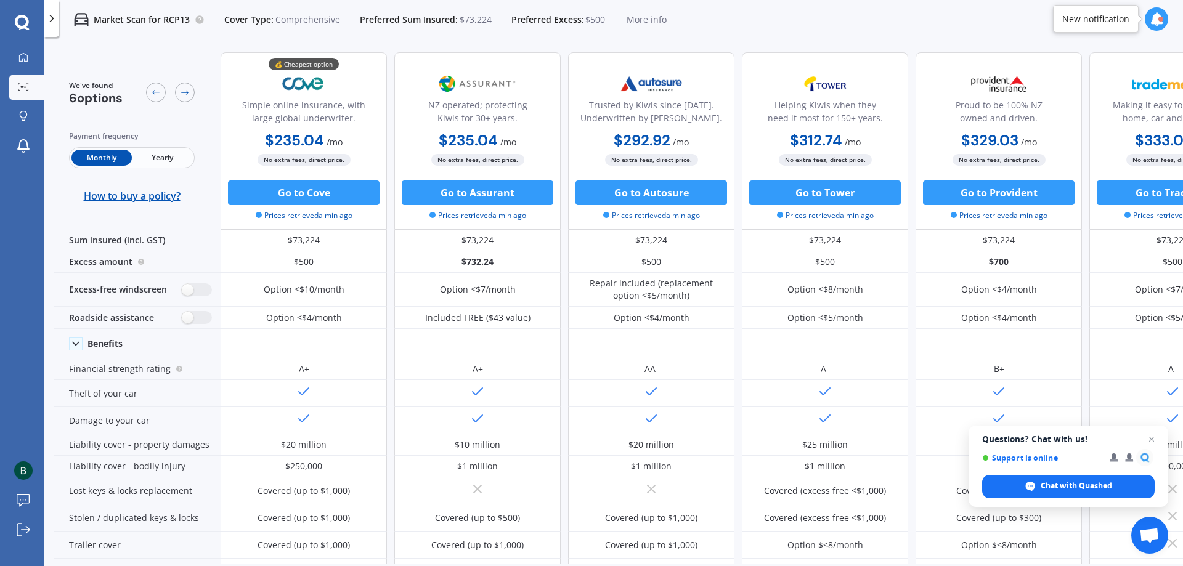
click at [164, 158] on span "Yearly" at bounding box center [162, 158] width 60 height 16
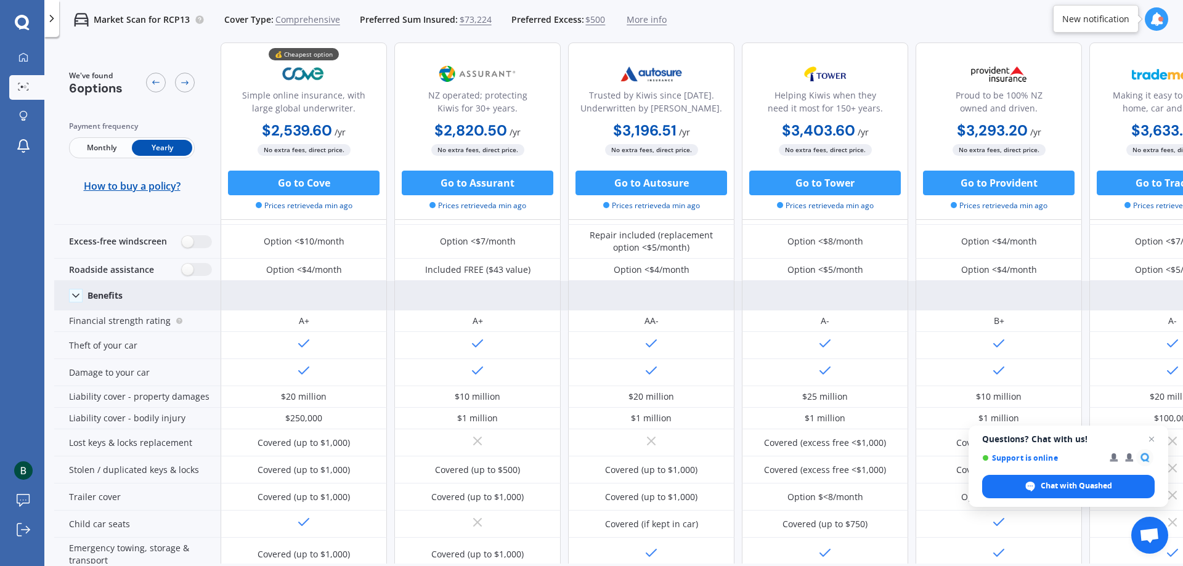
scroll to position [62, 0]
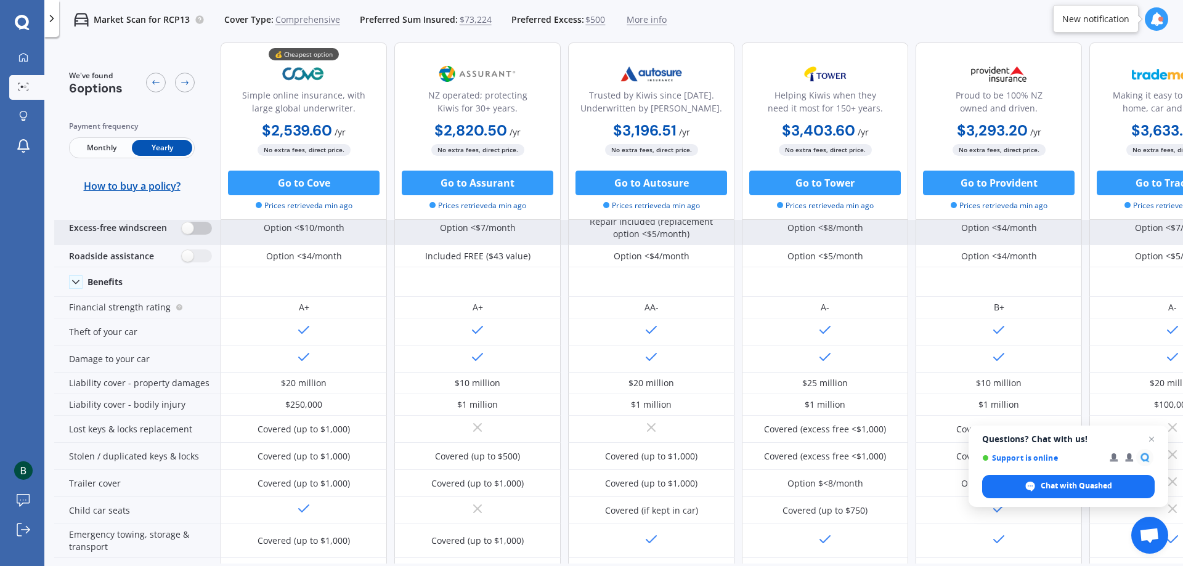
click at [200, 229] on label at bounding box center [197, 228] width 30 height 13
radio input "true"
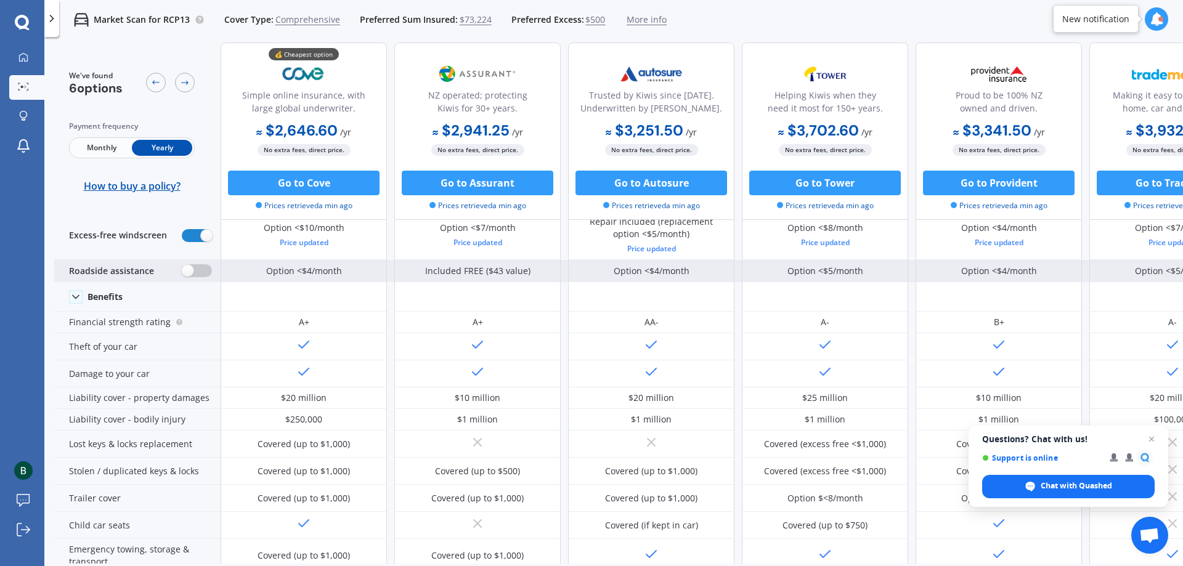
click at [193, 272] on label at bounding box center [197, 270] width 30 height 13
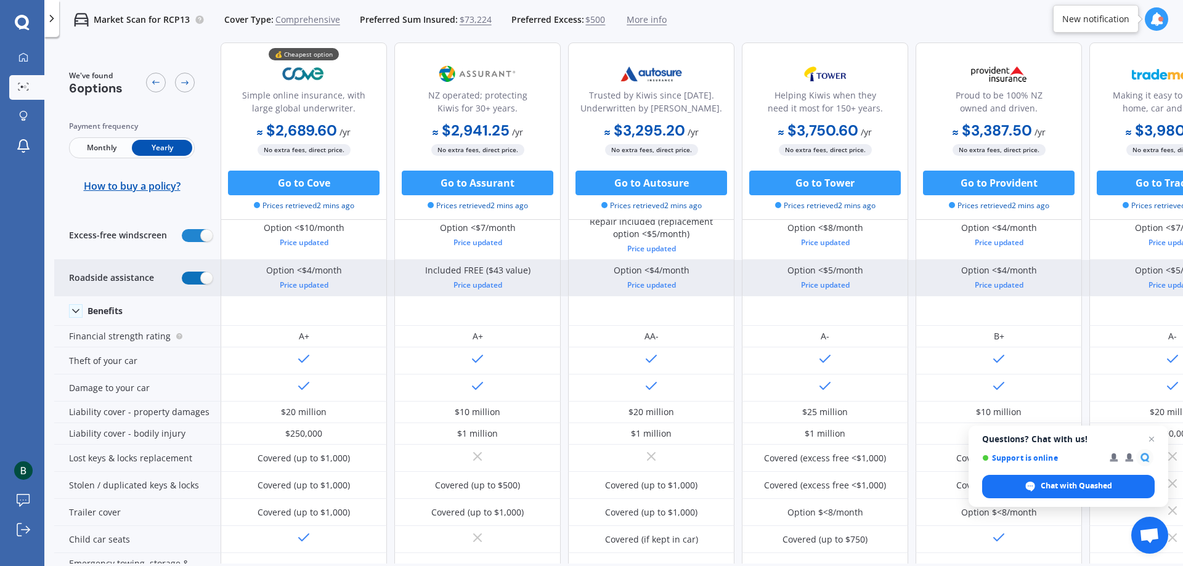
click at [195, 272] on label at bounding box center [197, 278] width 30 height 13
radio input "false"
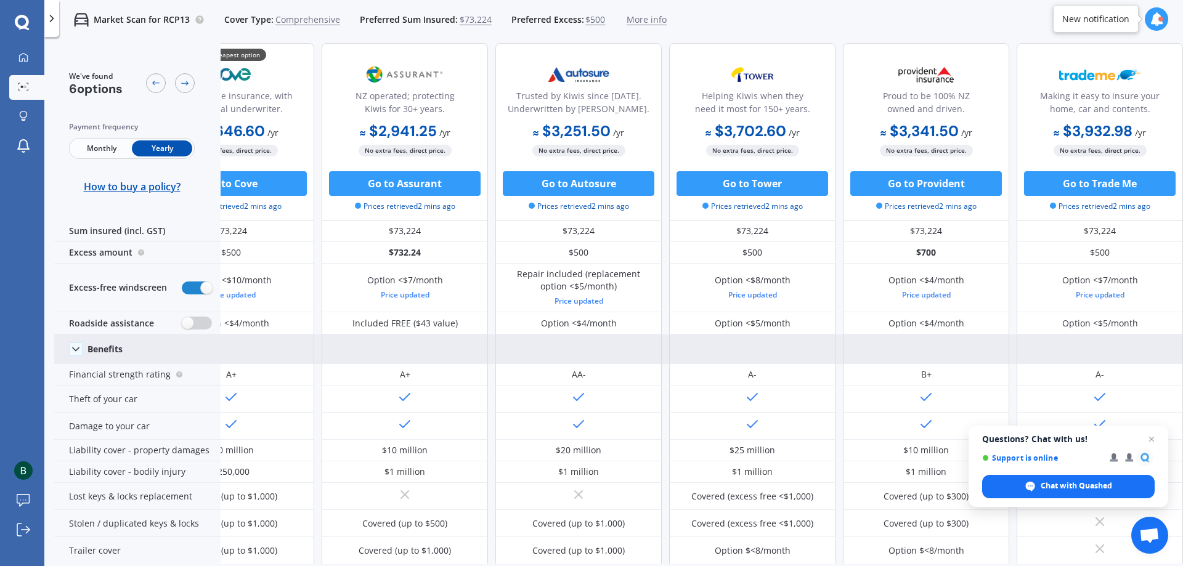
scroll to position [0, 79]
